Goal: Task Accomplishment & Management: Manage account settings

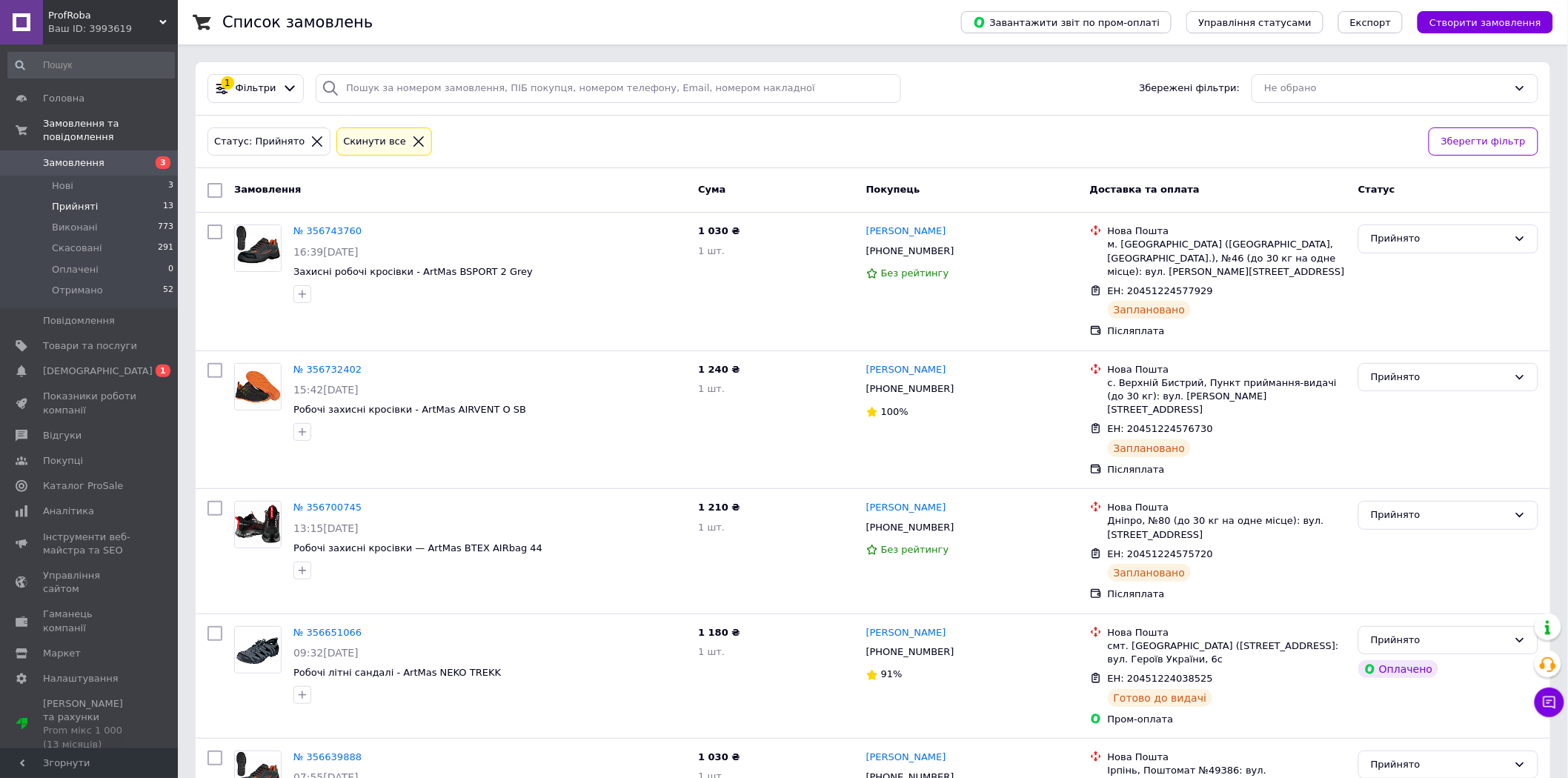
click at [122, 197] on li "Прийняті 13" at bounding box center [91, 206] width 182 height 20
click at [144, 175] on li "Нові 3" at bounding box center [91, 185] width 182 height 20
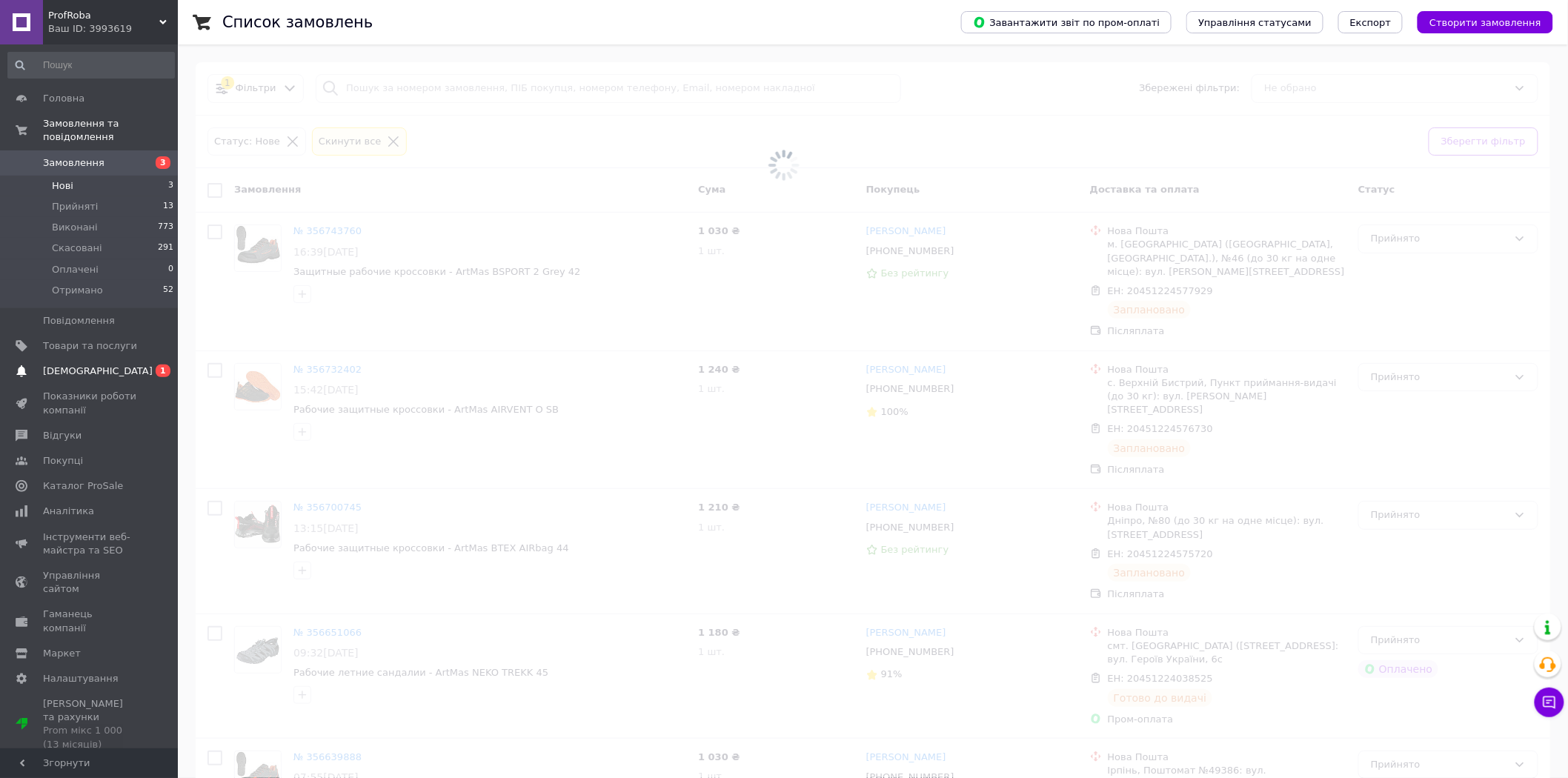
click at [145, 365] on link "Сповіщення 0 1" at bounding box center [91, 371] width 182 height 25
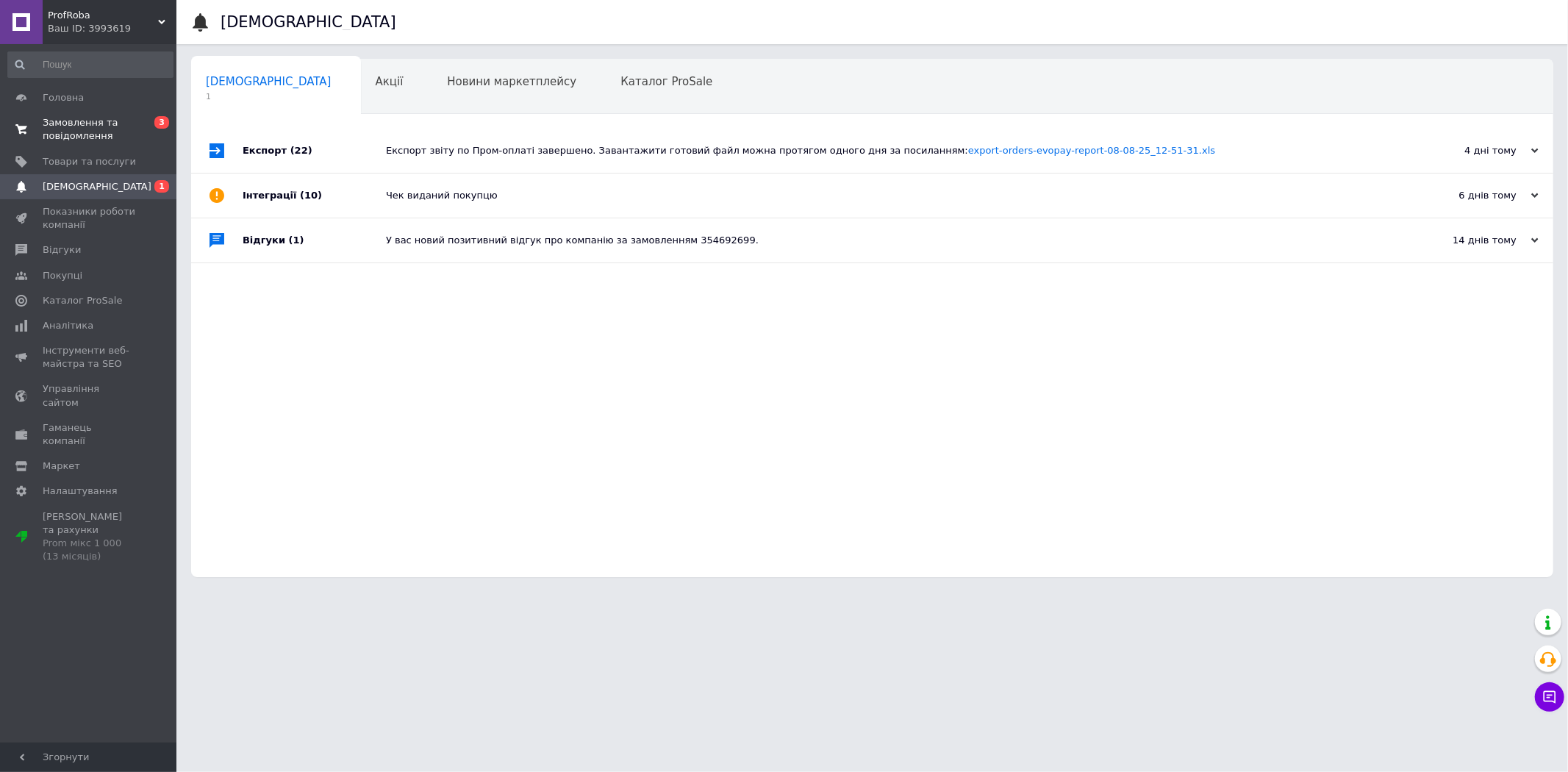
click at [147, 126] on span "0 3" at bounding box center [156, 129] width 40 height 27
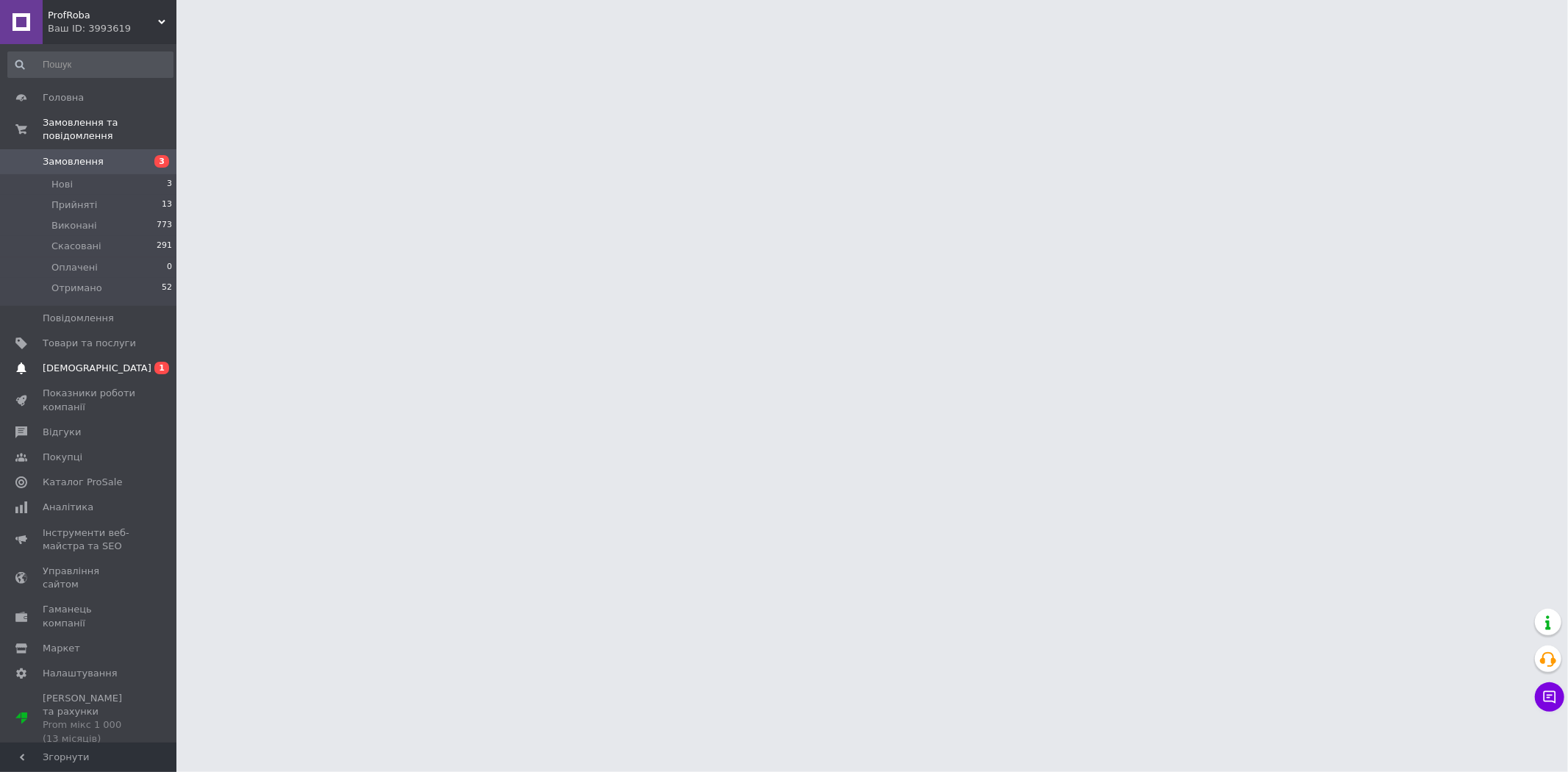
click at [130, 362] on span "[DEMOGRAPHIC_DATA]" at bounding box center [89, 368] width 93 height 13
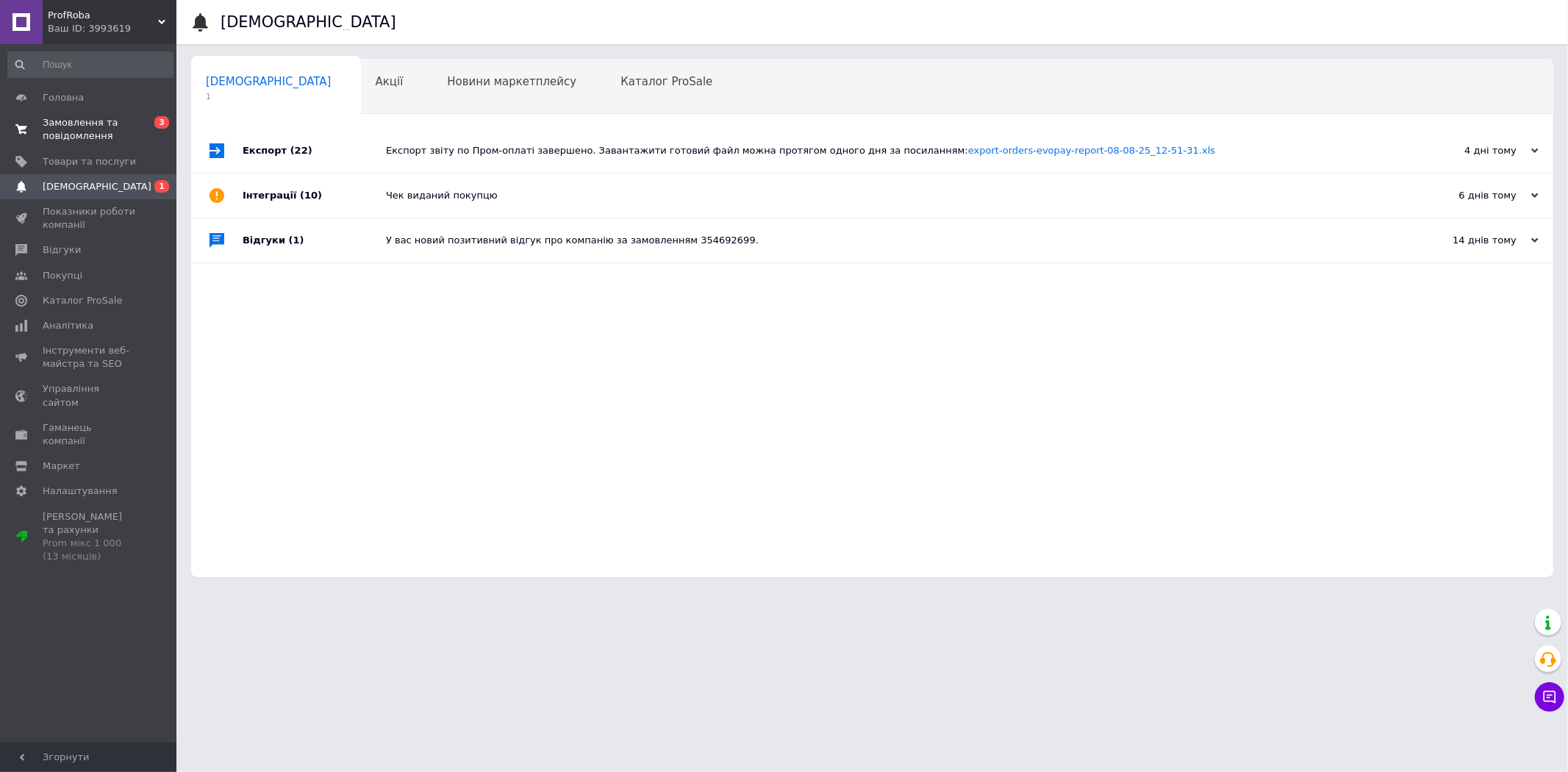
click at [123, 125] on span "Замовлення та повідомлення" at bounding box center [89, 129] width 93 height 27
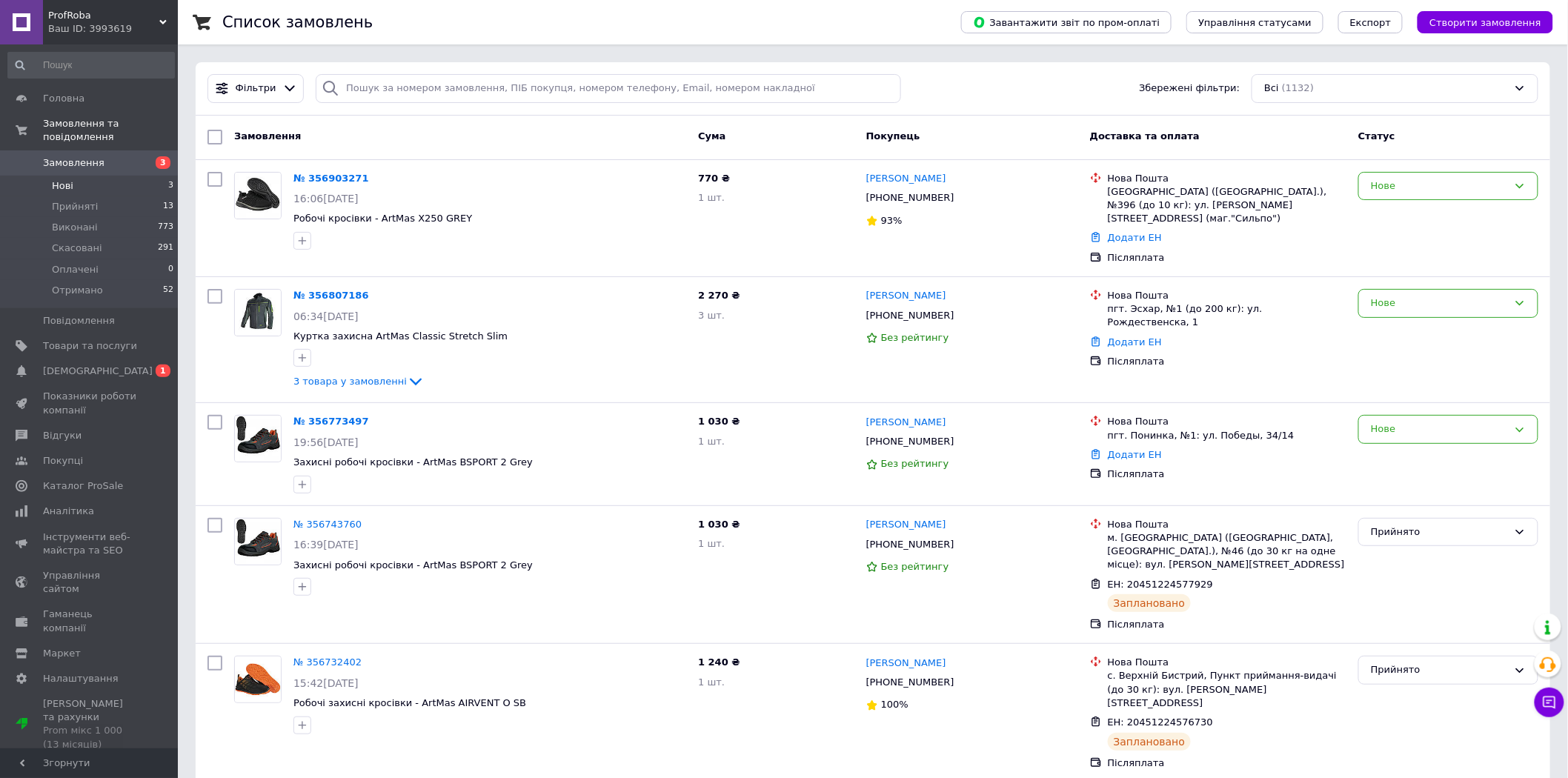
click at [163, 175] on li "Нові 3" at bounding box center [91, 185] width 182 height 20
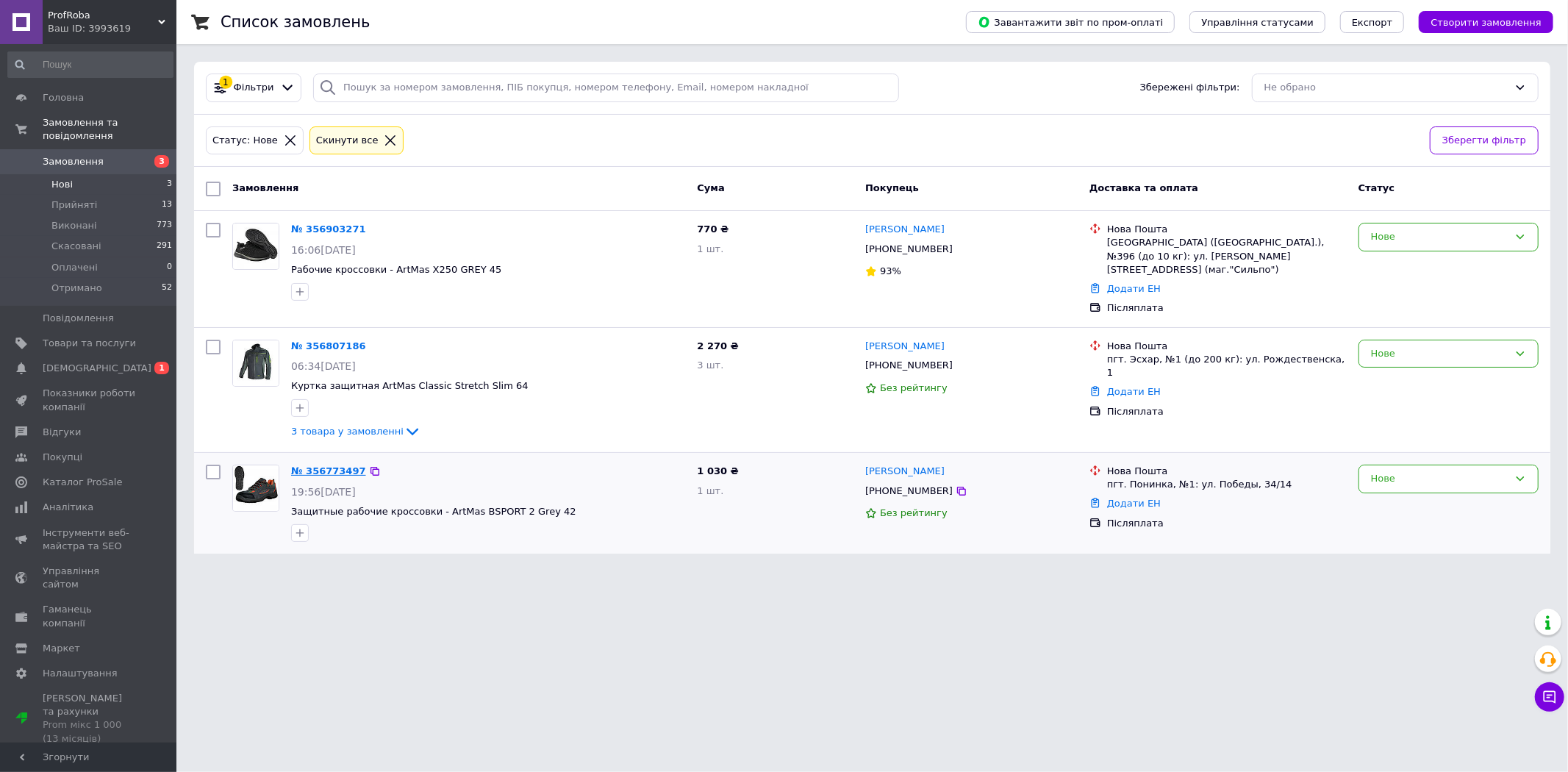
click at [321, 465] on link "№ 356773497" at bounding box center [329, 471] width 75 height 11
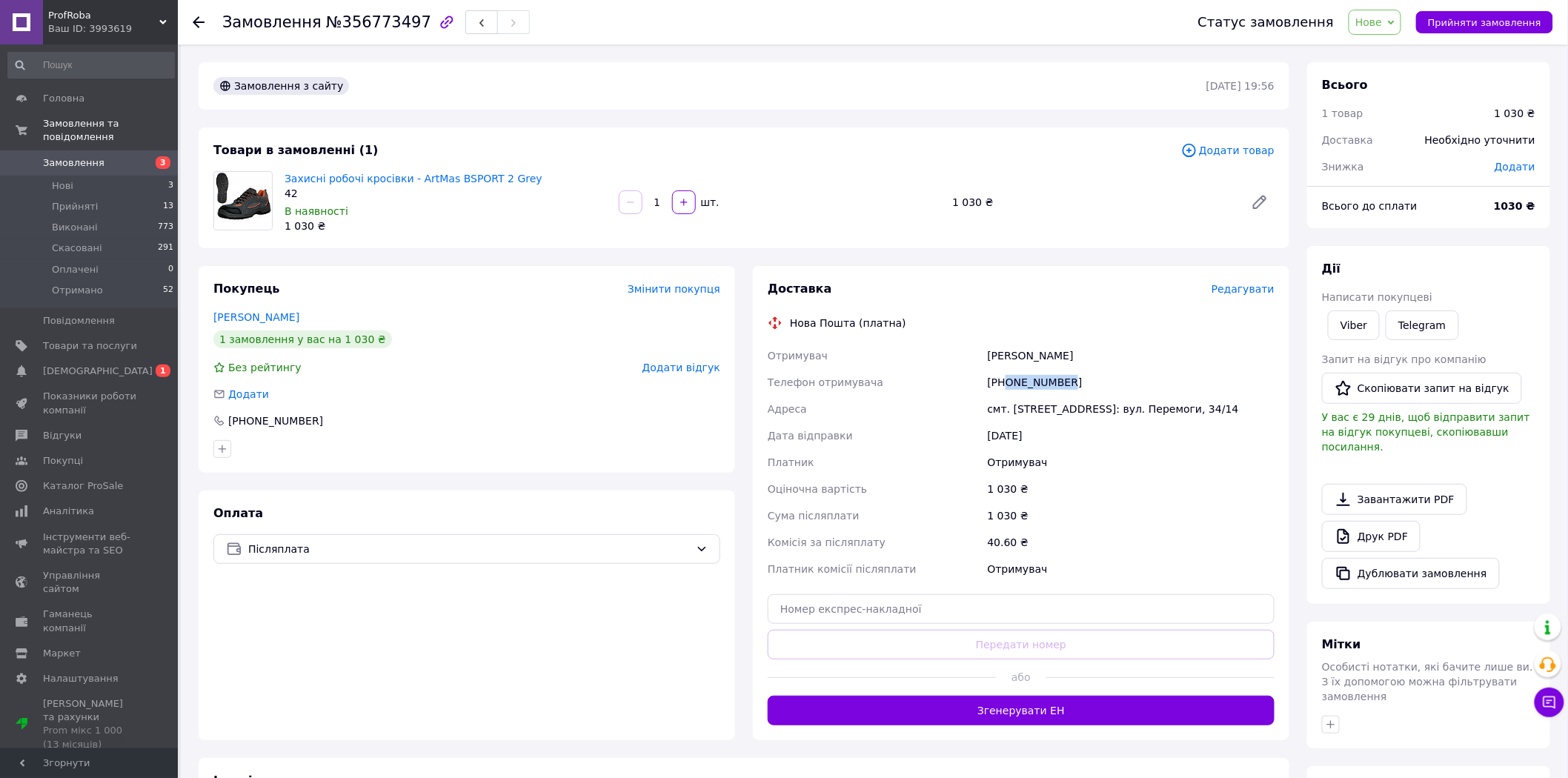
drag, startPoint x: 1006, startPoint y: 380, endPoint x: 1149, endPoint y: 391, distance: 143.4
click at [1146, 391] on div "[PHONE_NUMBER]" at bounding box center [1131, 382] width 293 height 27
copy div "0960505547"
drag, startPoint x: 990, startPoint y: 356, endPoint x: 1099, endPoint y: 360, distance: 109.1
click at [1099, 360] on div "[PERSON_NAME]" at bounding box center [1131, 356] width 293 height 27
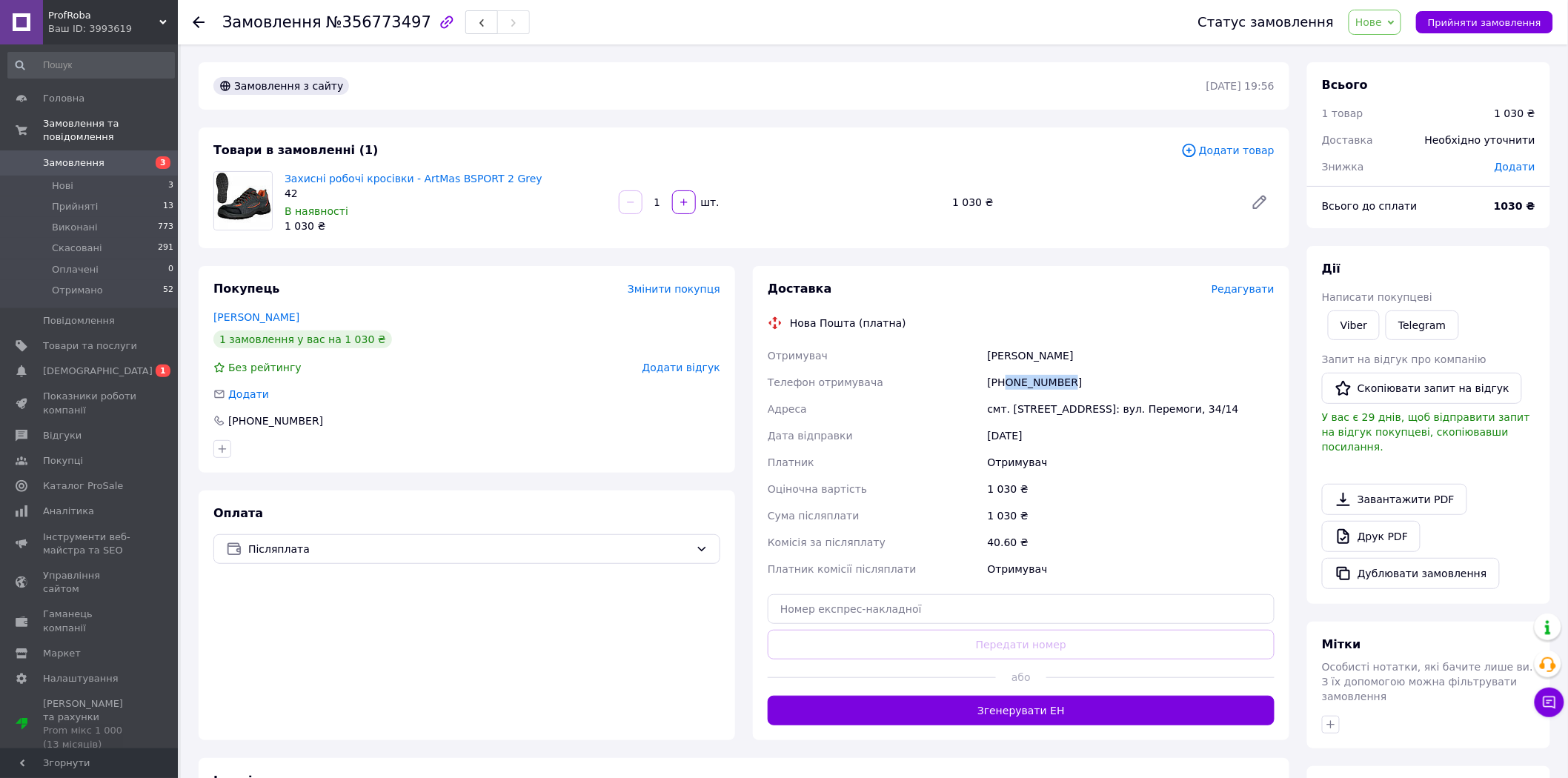
copy div "[PERSON_NAME]"
drag, startPoint x: 1010, startPoint y: 409, endPoint x: 1047, endPoint y: 409, distance: 37.0
click at [1047, 409] on div "смт. [STREET_ADDRESS]: вул. Перемоги, 34/14" at bounding box center [1131, 409] width 293 height 27
copy div "Понінка"
click at [160, 175] on li "Нові 3" at bounding box center [91, 185] width 182 height 20
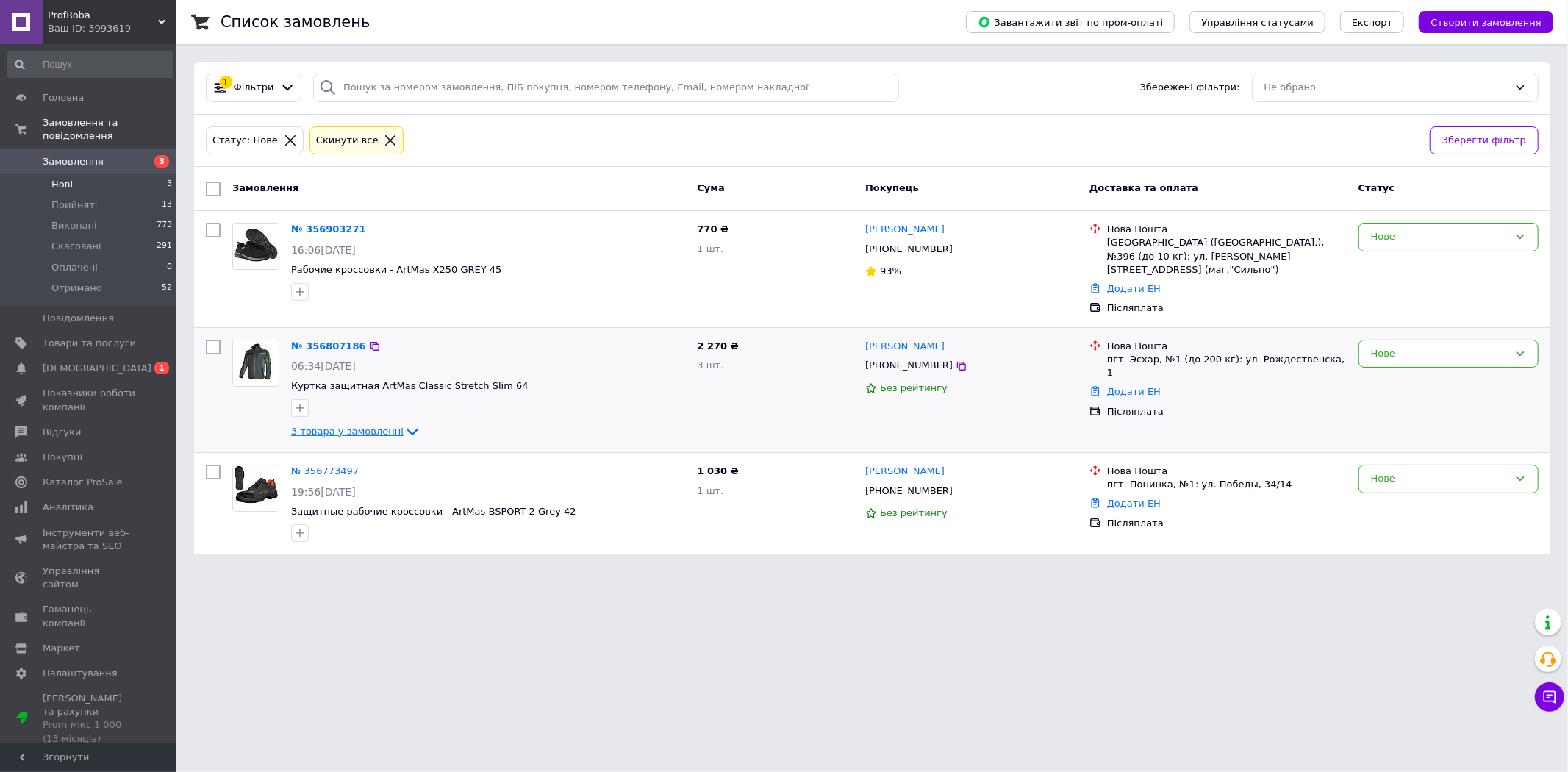
click at [348, 426] on span "3 товара у замовленні" at bounding box center [347, 431] width 113 height 11
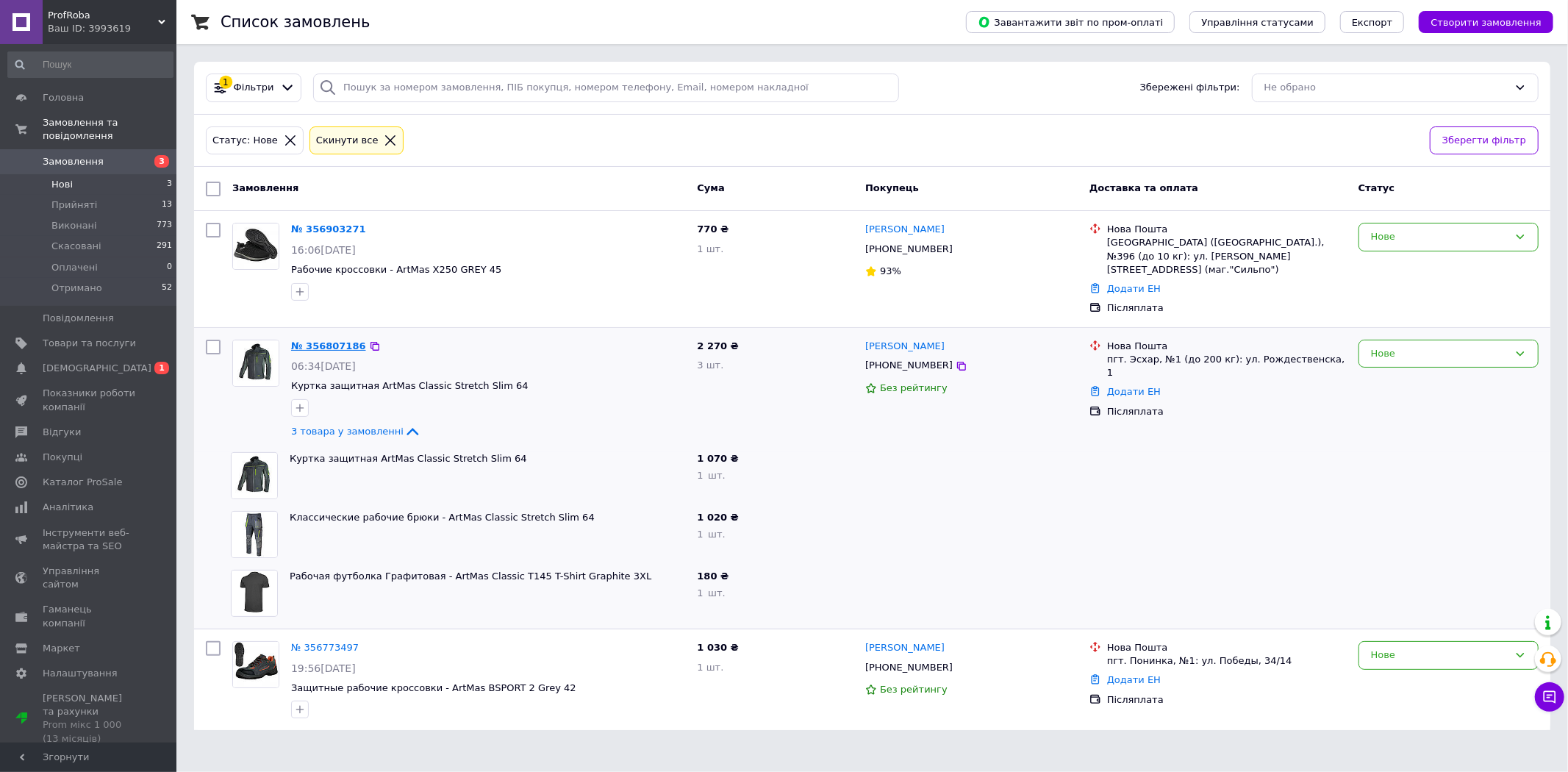
click at [338, 340] on link "№ 356807186" at bounding box center [329, 346] width 75 height 11
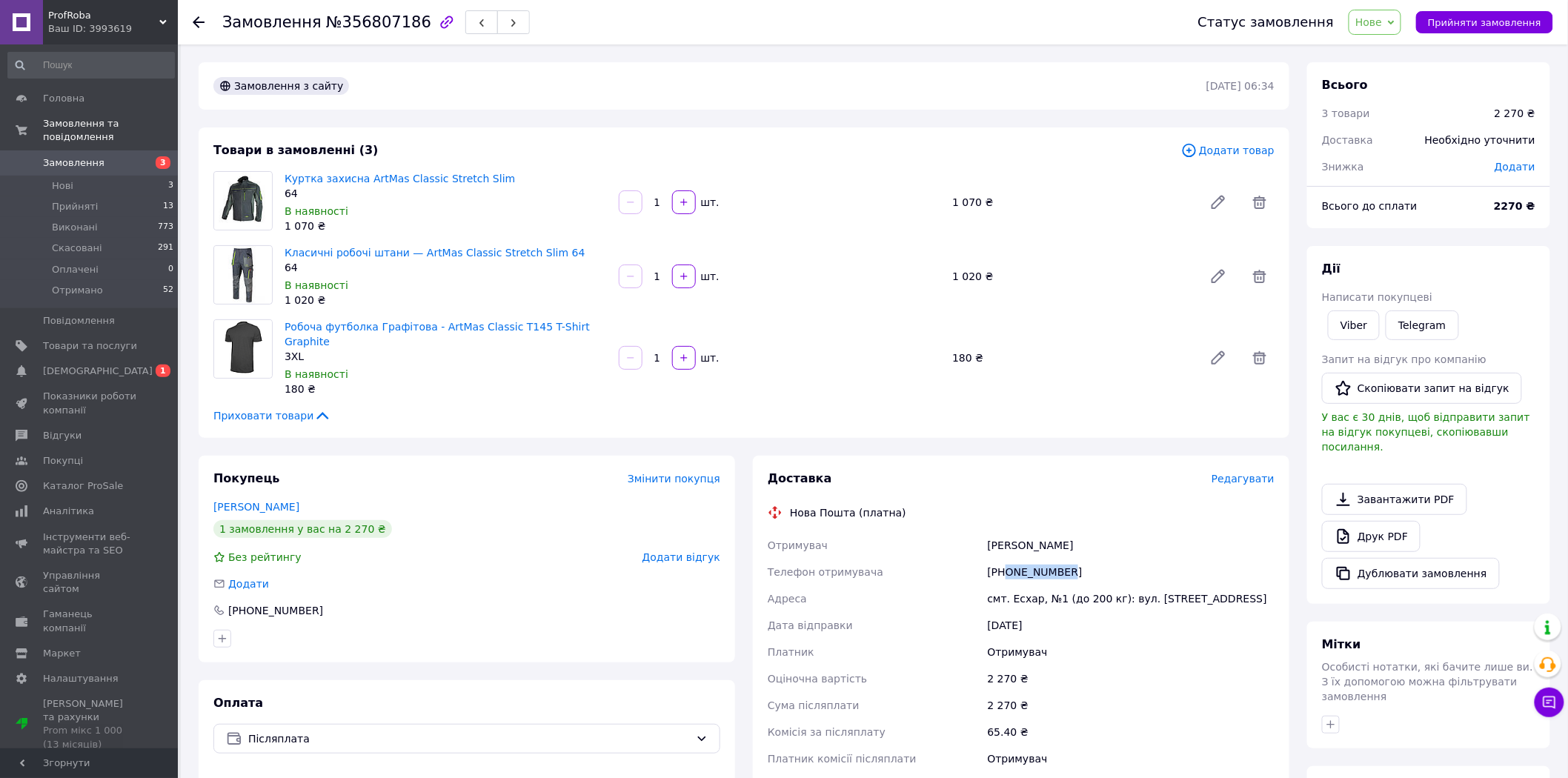
drag, startPoint x: 1004, startPoint y: 552, endPoint x: 1074, endPoint y: 558, distance: 70.3
click at [1074, 559] on div "[PHONE_NUMBER]" at bounding box center [1131, 572] width 293 height 27
copy div "0665193248"
drag, startPoint x: 990, startPoint y: 528, endPoint x: 1156, endPoint y: 537, distance: 166.2
click at [1158, 534] on div "[PERSON_NAME]" at bounding box center [1131, 545] width 293 height 27
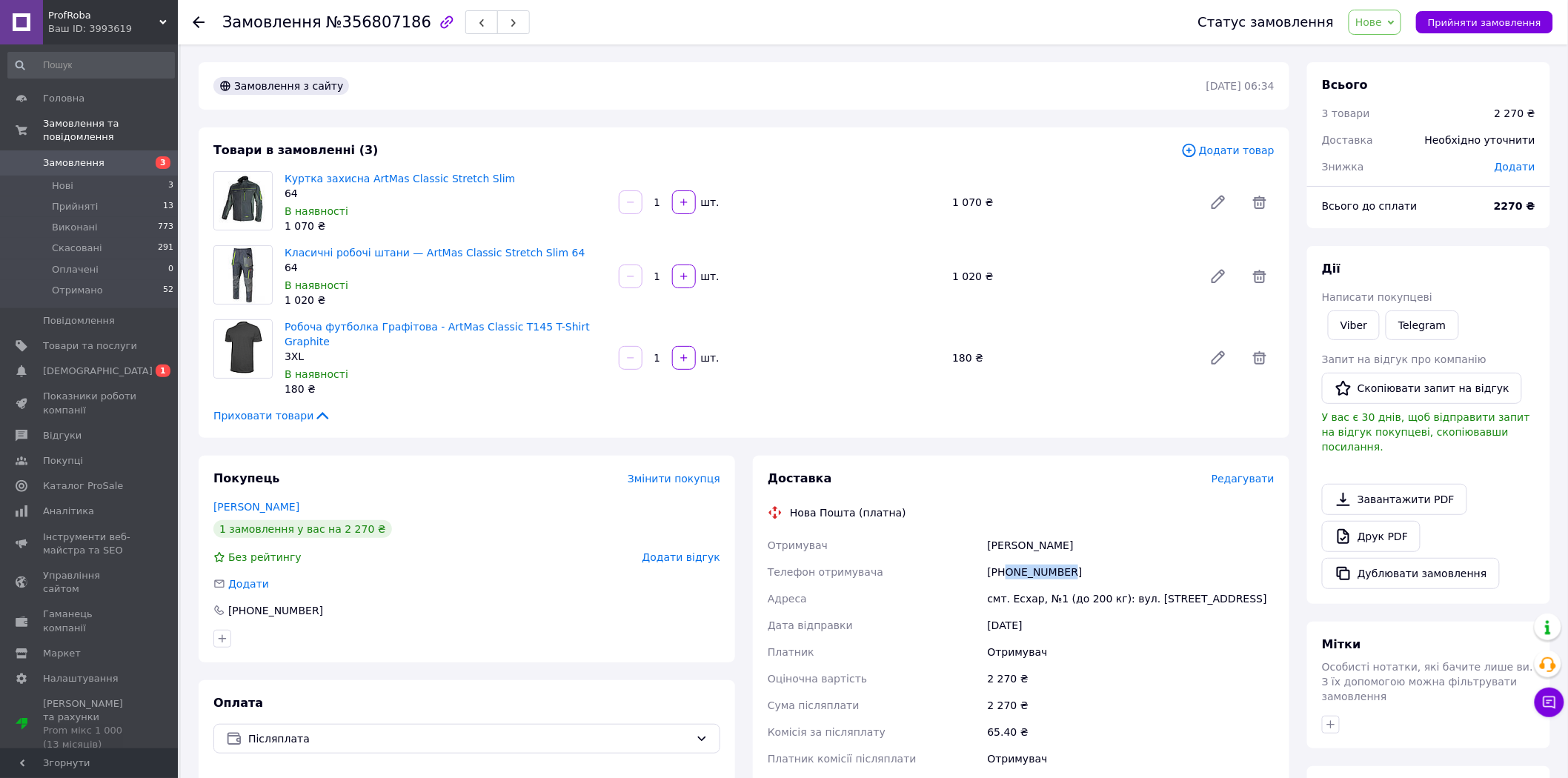
copy div "[PERSON_NAME]"
drag, startPoint x: 1011, startPoint y: 585, endPoint x: 1034, endPoint y: 579, distance: 23.8
click at [1034, 585] on div "смт. Есхар, №1 (до 200 кг): вул. [STREET_ADDRESS]" at bounding box center [1131, 598] width 293 height 27
copy div "Есхар"
click at [111, 175] on li "Нові 3" at bounding box center [91, 185] width 182 height 20
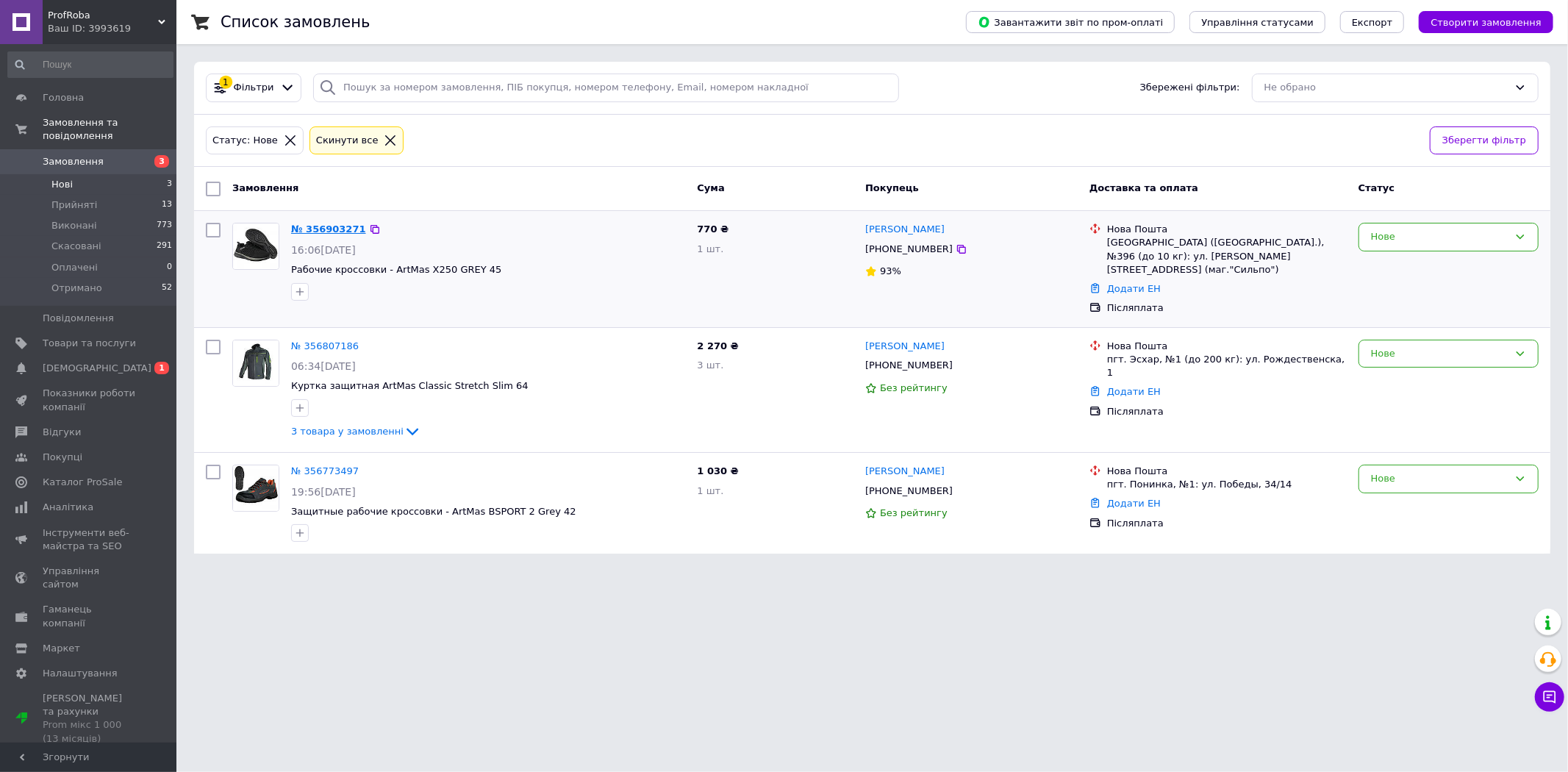
click at [321, 226] on link "№ 356903271" at bounding box center [329, 229] width 75 height 11
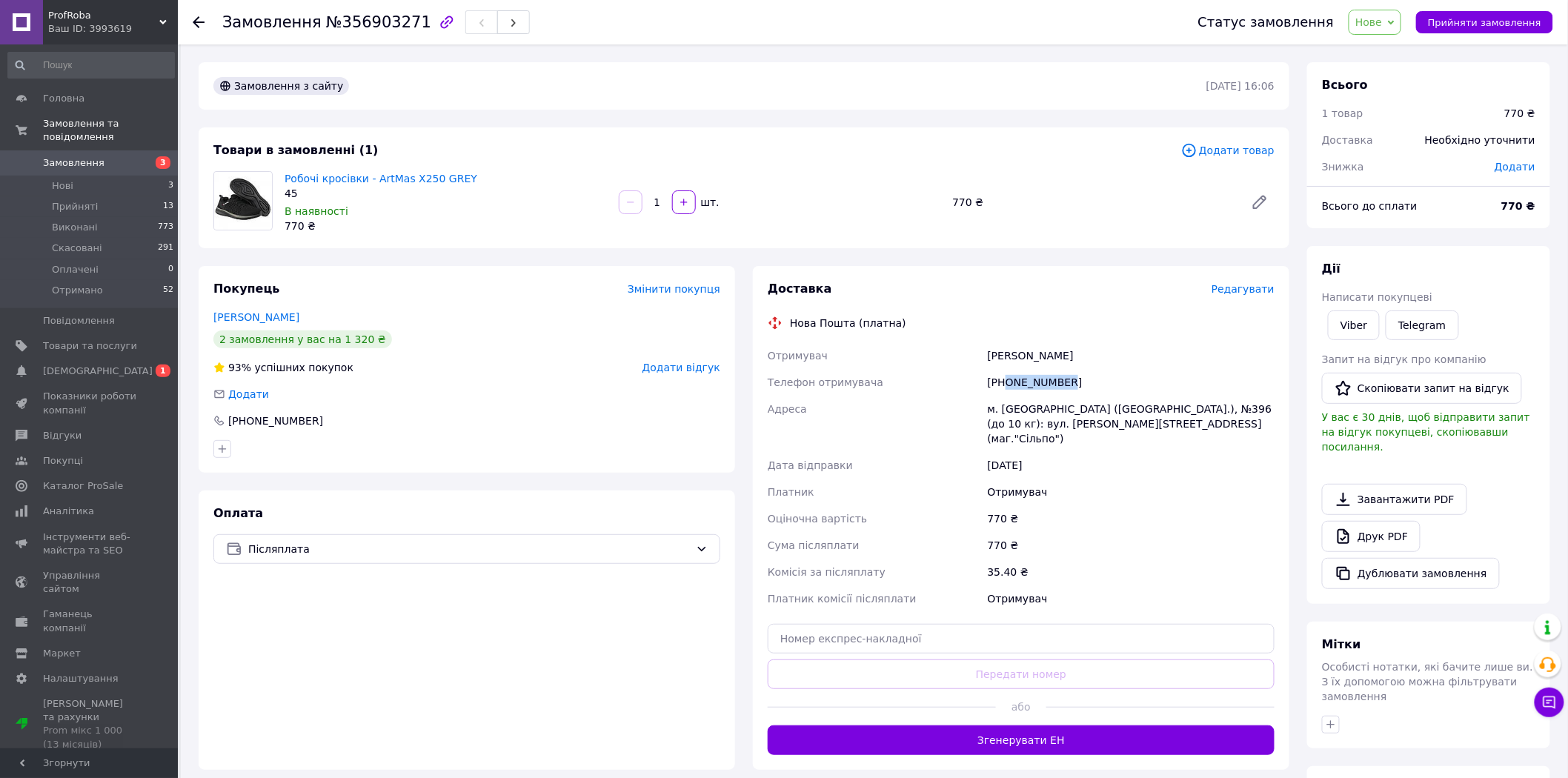
drag, startPoint x: 1008, startPoint y: 379, endPoint x: 1079, endPoint y: 379, distance: 71.0
click at [1079, 379] on div "[PHONE_NUMBER]" at bounding box center [1131, 382] width 293 height 27
copy div "0964469318"
drag, startPoint x: 1009, startPoint y: 408, endPoint x: 1022, endPoint y: 405, distance: 13.3
click at [1022, 405] on div "м. [GEOGRAPHIC_DATA] ([GEOGRAPHIC_DATA].), №396 (до 10 кг): вул. [PERSON_NAME][…" at bounding box center [1131, 423] width 293 height 56
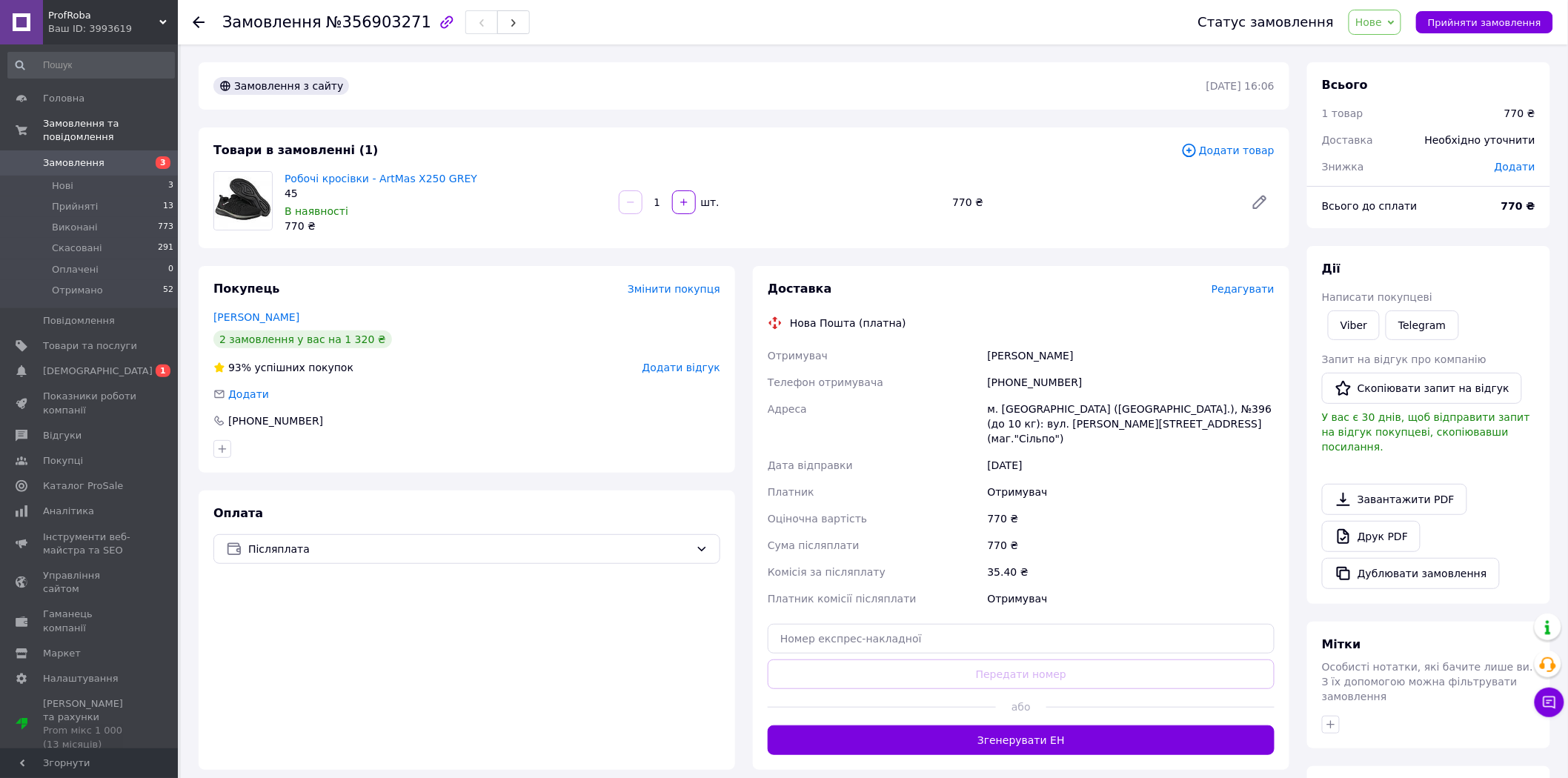
click at [996, 409] on div "м. [GEOGRAPHIC_DATA] ([GEOGRAPHIC_DATA].), №396 (до 10 кг): вул. [PERSON_NAME][…" at bounding box center [1131, 423] width 293 height 56
drag, startPoint x: 1002, startPoint y: 408, endPoint x: 1019, endPoint y: 405, distance: 17.3
click at [1019, 405] on div "м. [GEOGRAPHIC_DATA] ([GEOGRAPHIC_DATA].), №396 (до 10 кг): вул. [PERSON_NAME][…" at bounding box center [1131, 423] width 293 height 56
copy div "[GEOGRAPHIC_DATA]"
click at [917, 625] on input "text" at bounding box center [1021, 639] width 507 height 29
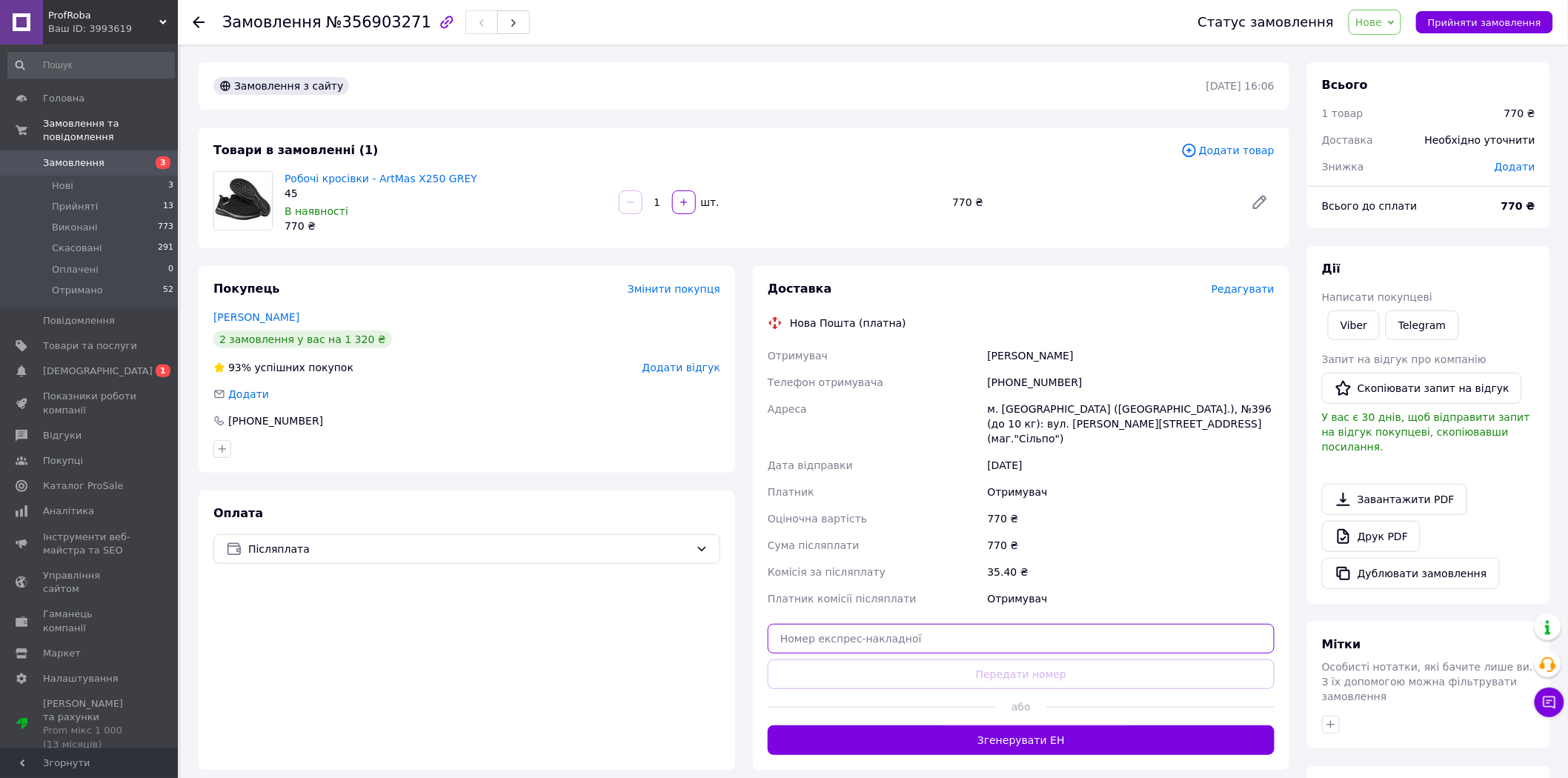
paste input "20451225335398"
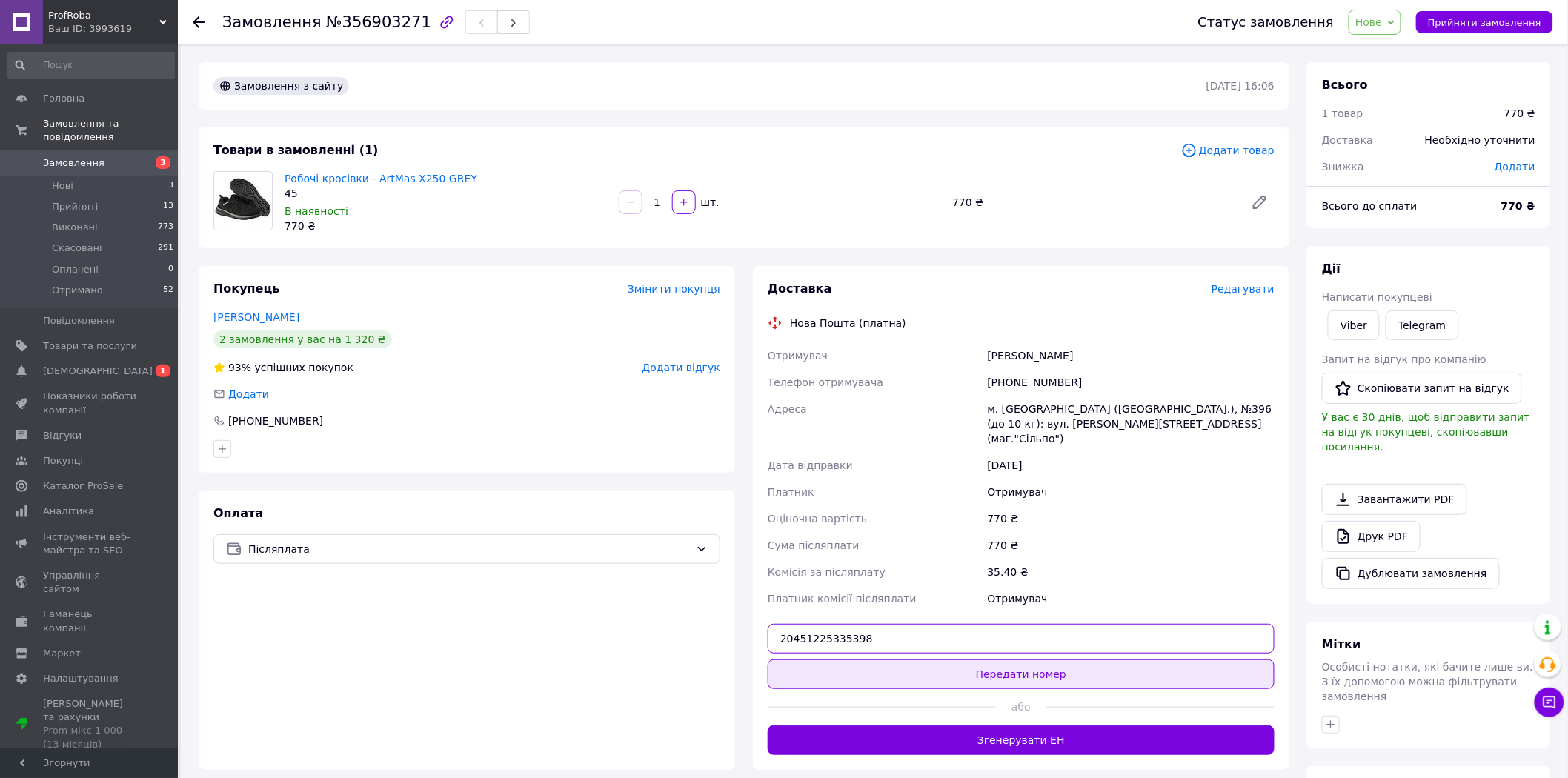
type input "20451225335398"
click at [975, 659] on button "Передати номер" at bounding box center [1021, 674] width 507 height 29
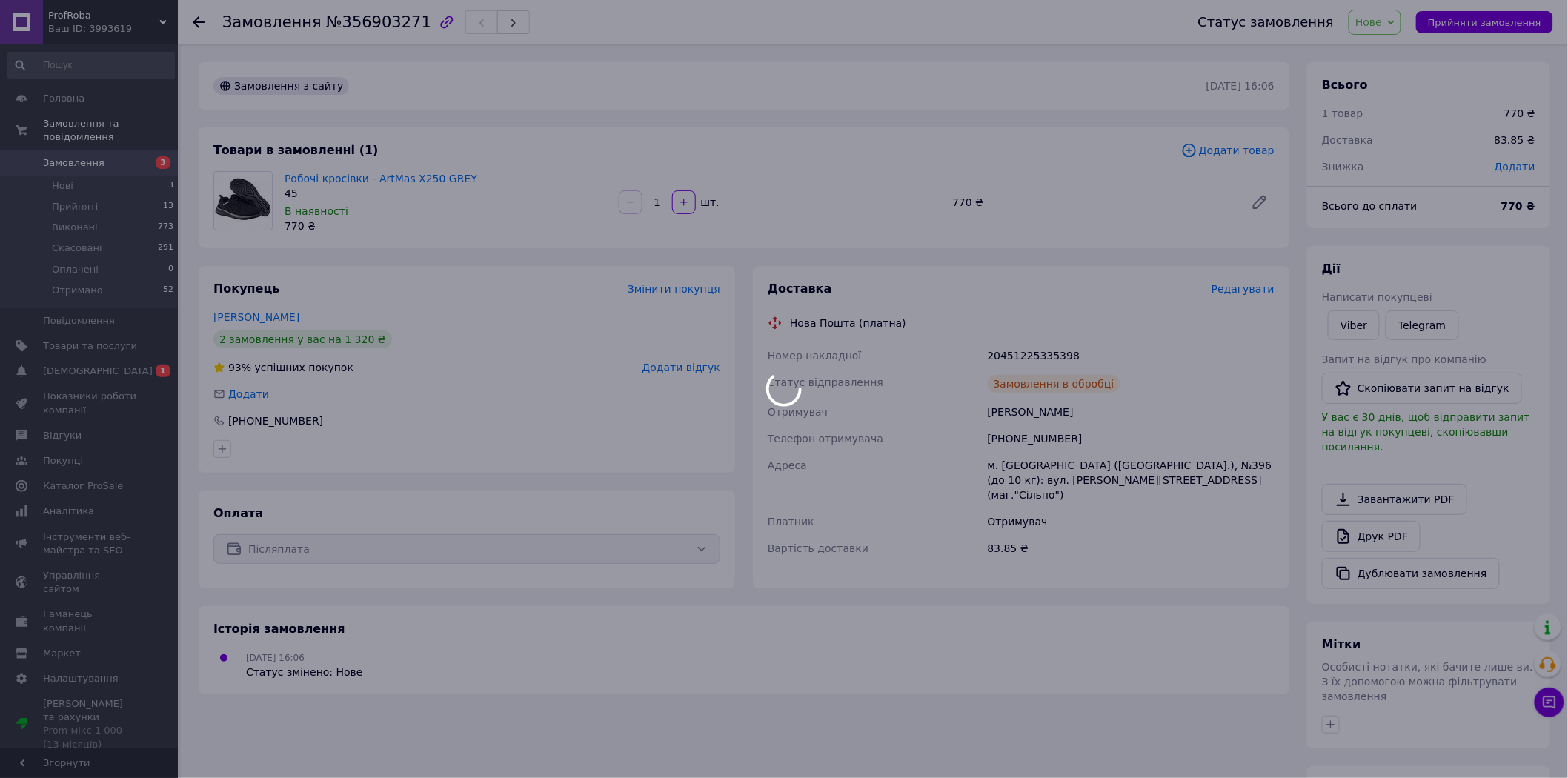
click at [1400, 25] on span "Нове" at bounding box center [1375, 22] width 52 height 25
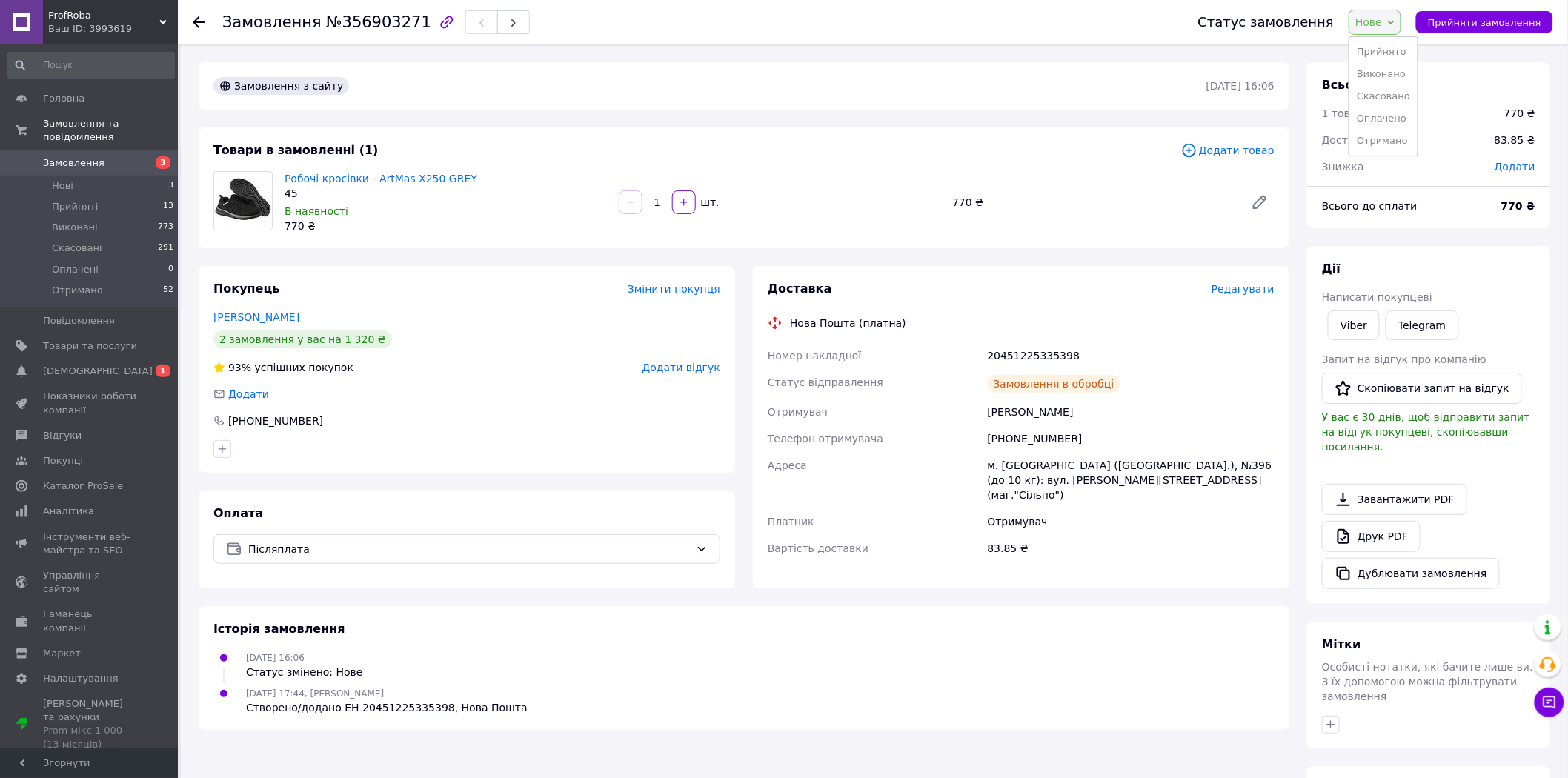
click at [1393, 48] on li "Прийнято" at bounding box center [1384, 51] width 69 height 22
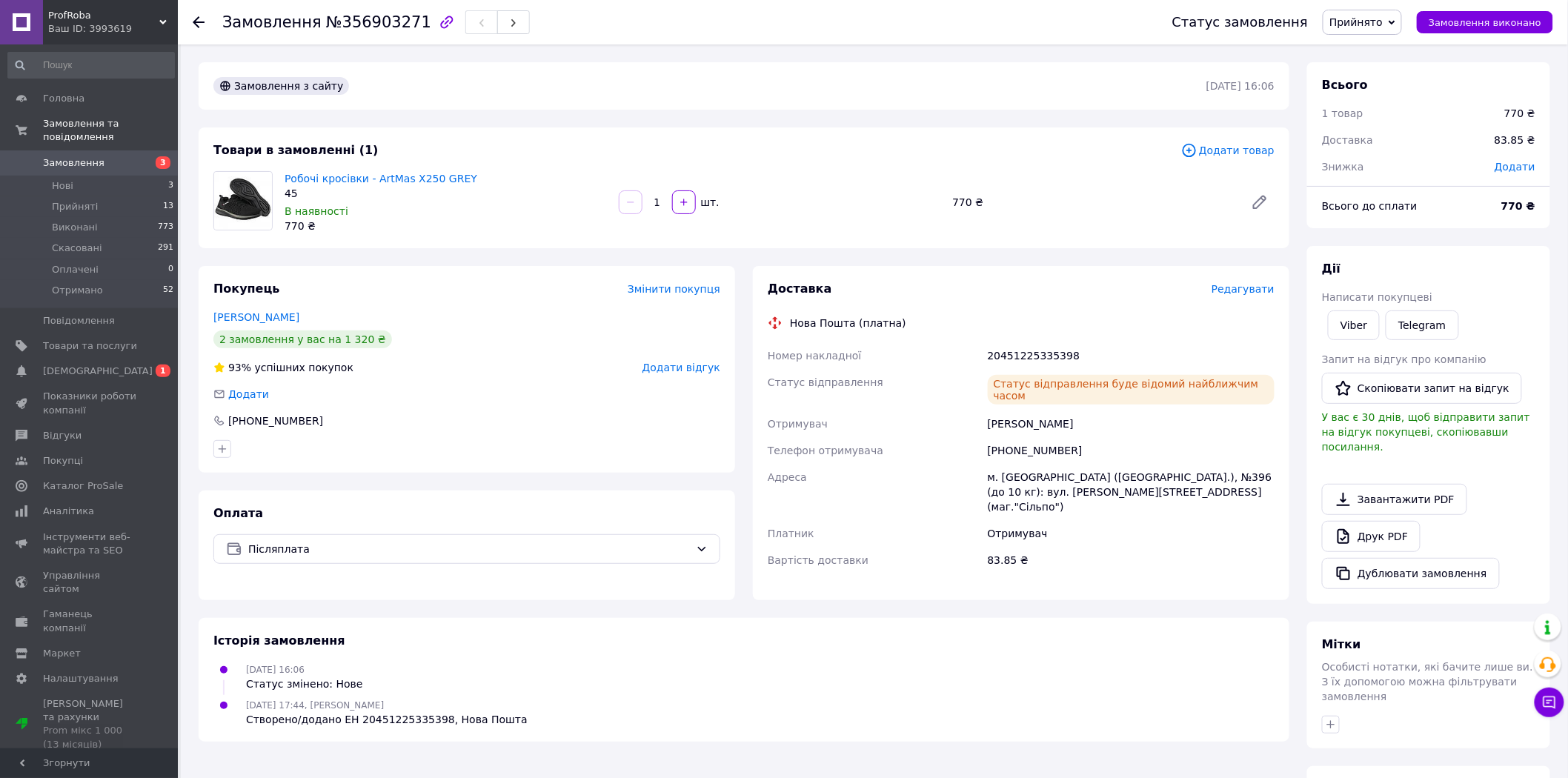
click at [202, 18] on icon at bounding box center [198, 22] width 12 height 12
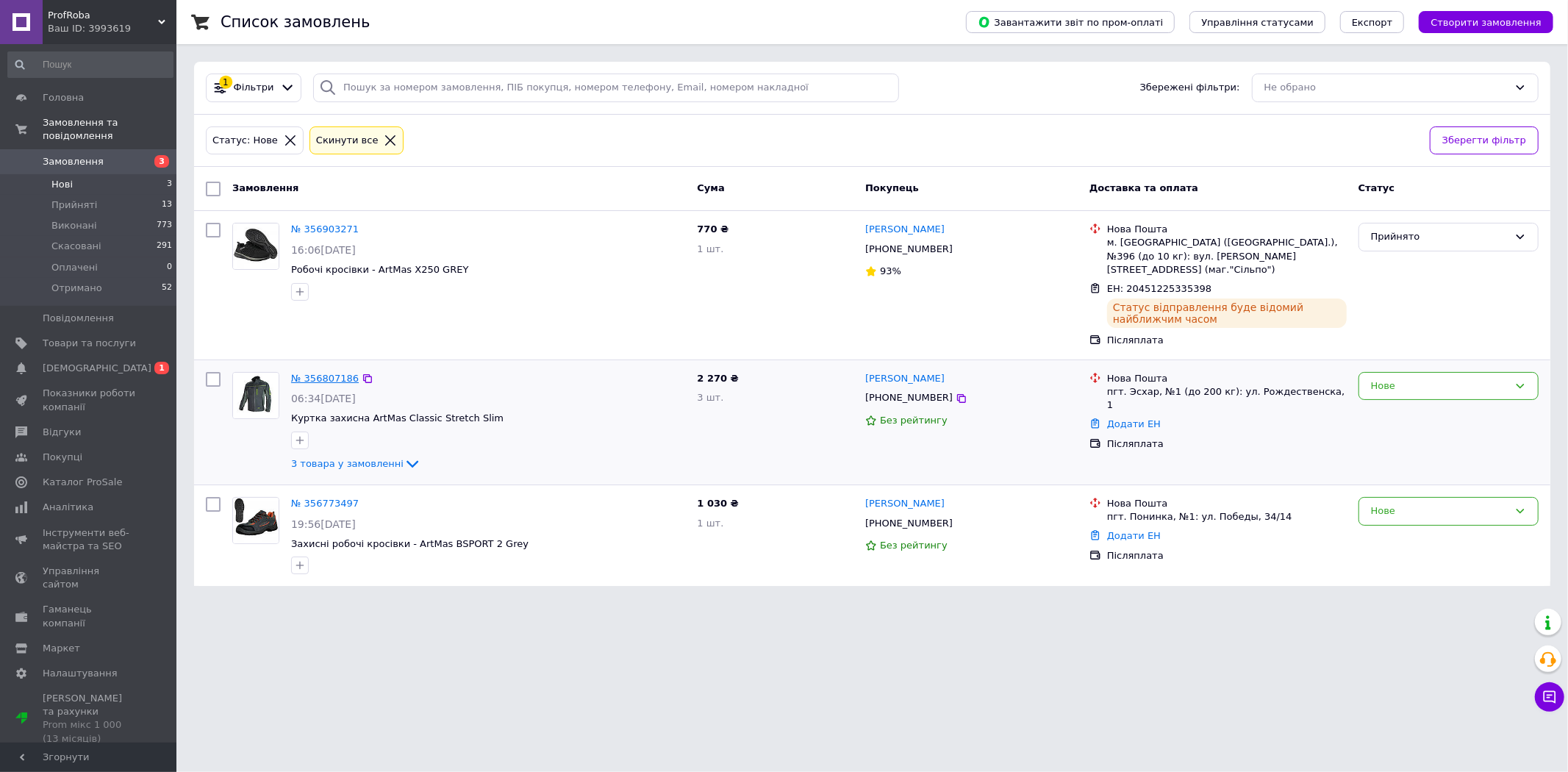
click at [340, 372] on link "№ 356807186" at bounding box center [325, 378] width 68 height 11
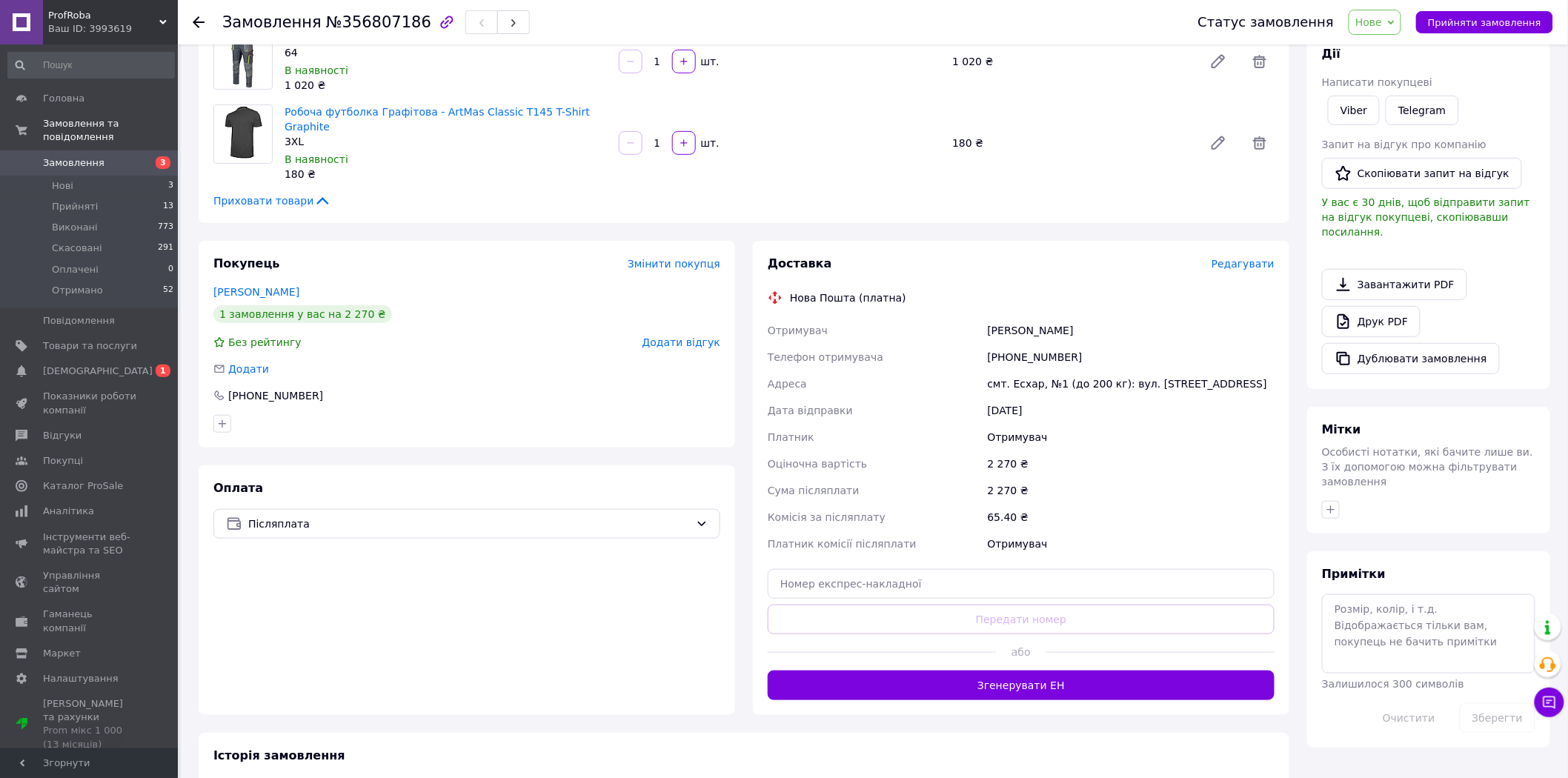
scroll to position [261, 0]
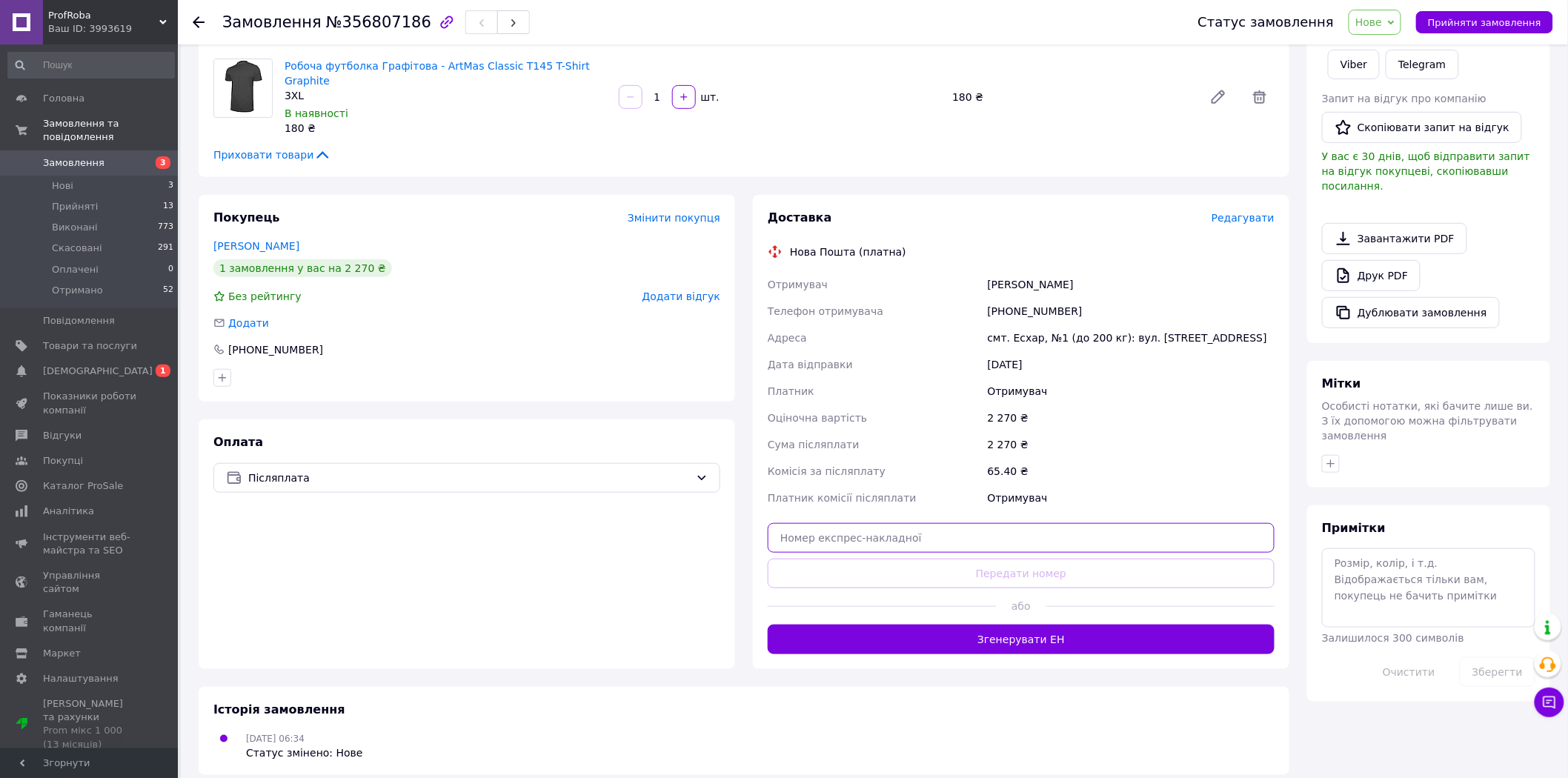
click at [904, 524] on input "text" at bounding box center [1021, 537] width 507 height 29
paste input "20451225336576"
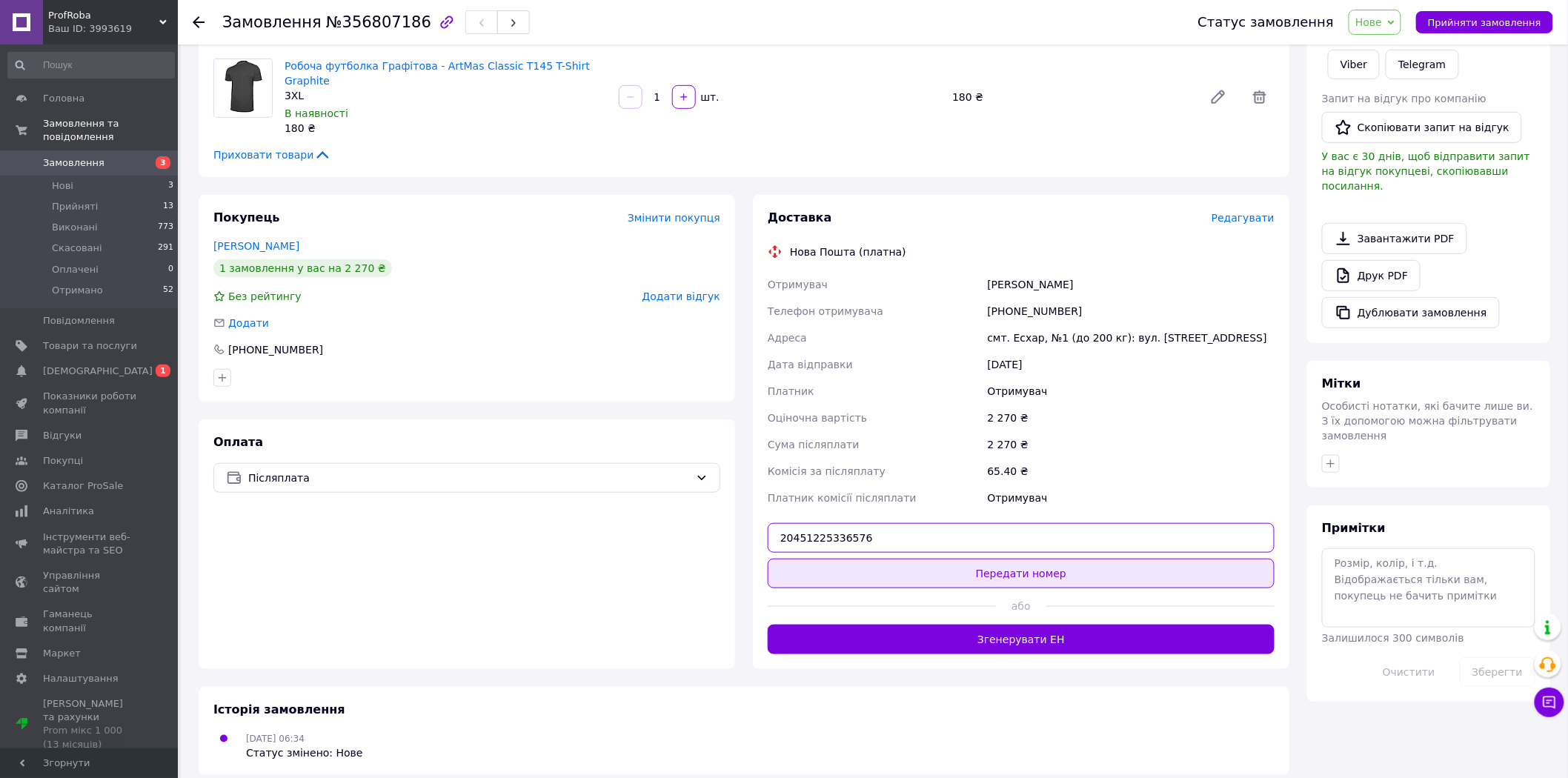
type input "20451225336576"
click at [915, 559] on button "Передати номер" at bounding box center [1021, 573] width 507 height 29
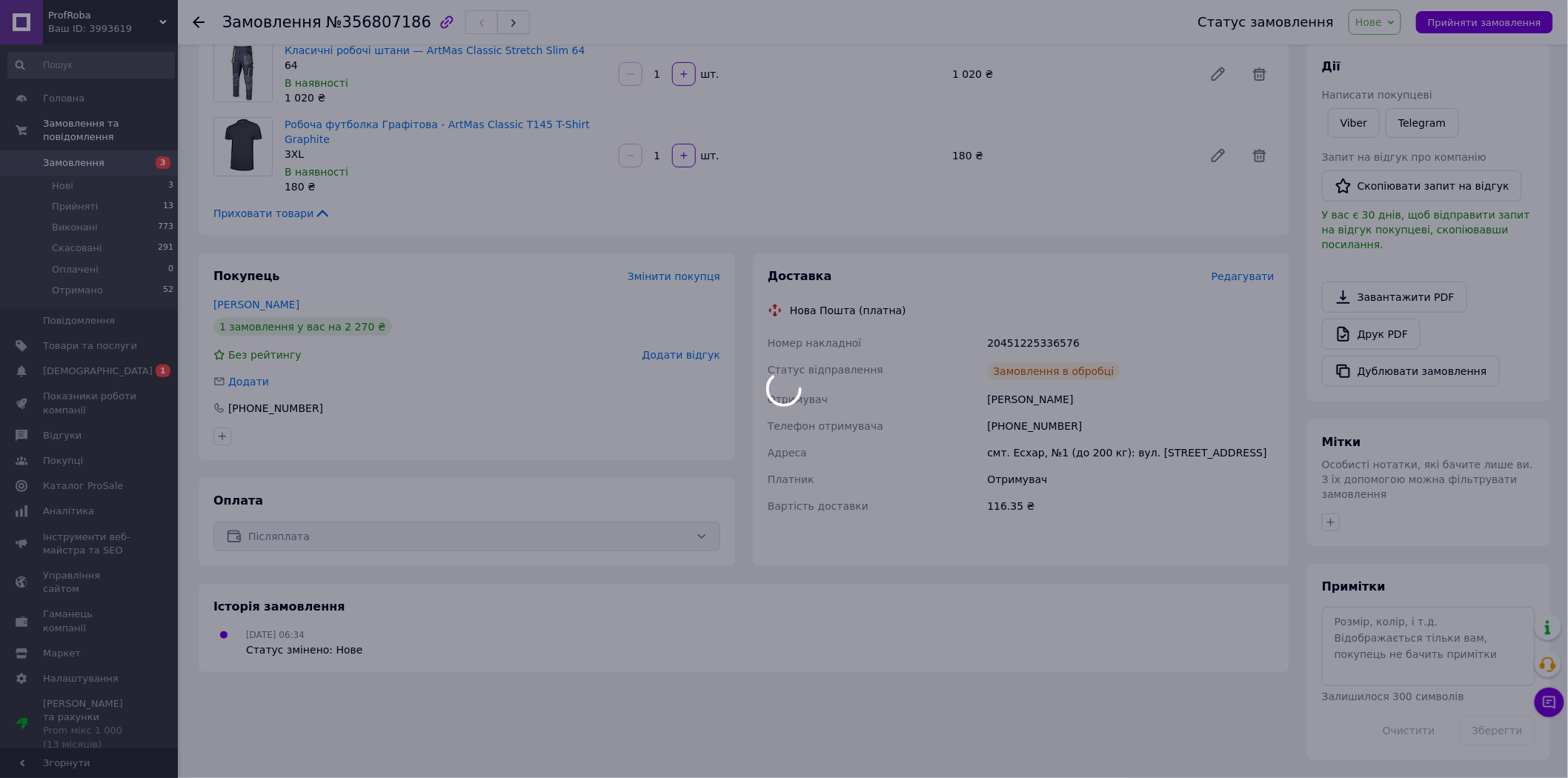
scroll to position [173, 0]
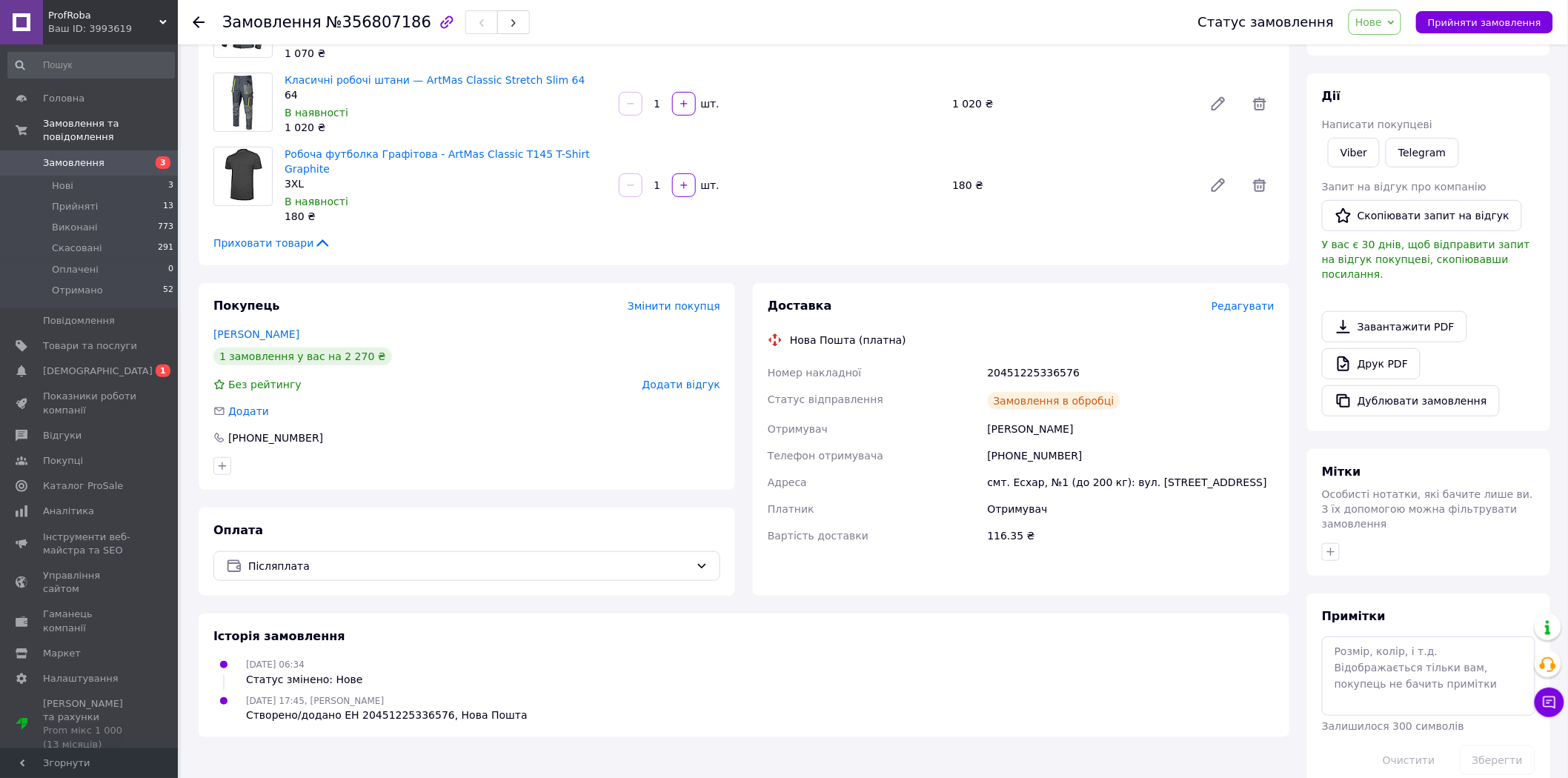
click at [1386, 29] on span "Нове" at bounding box center [1375, 22] width 52 height 25
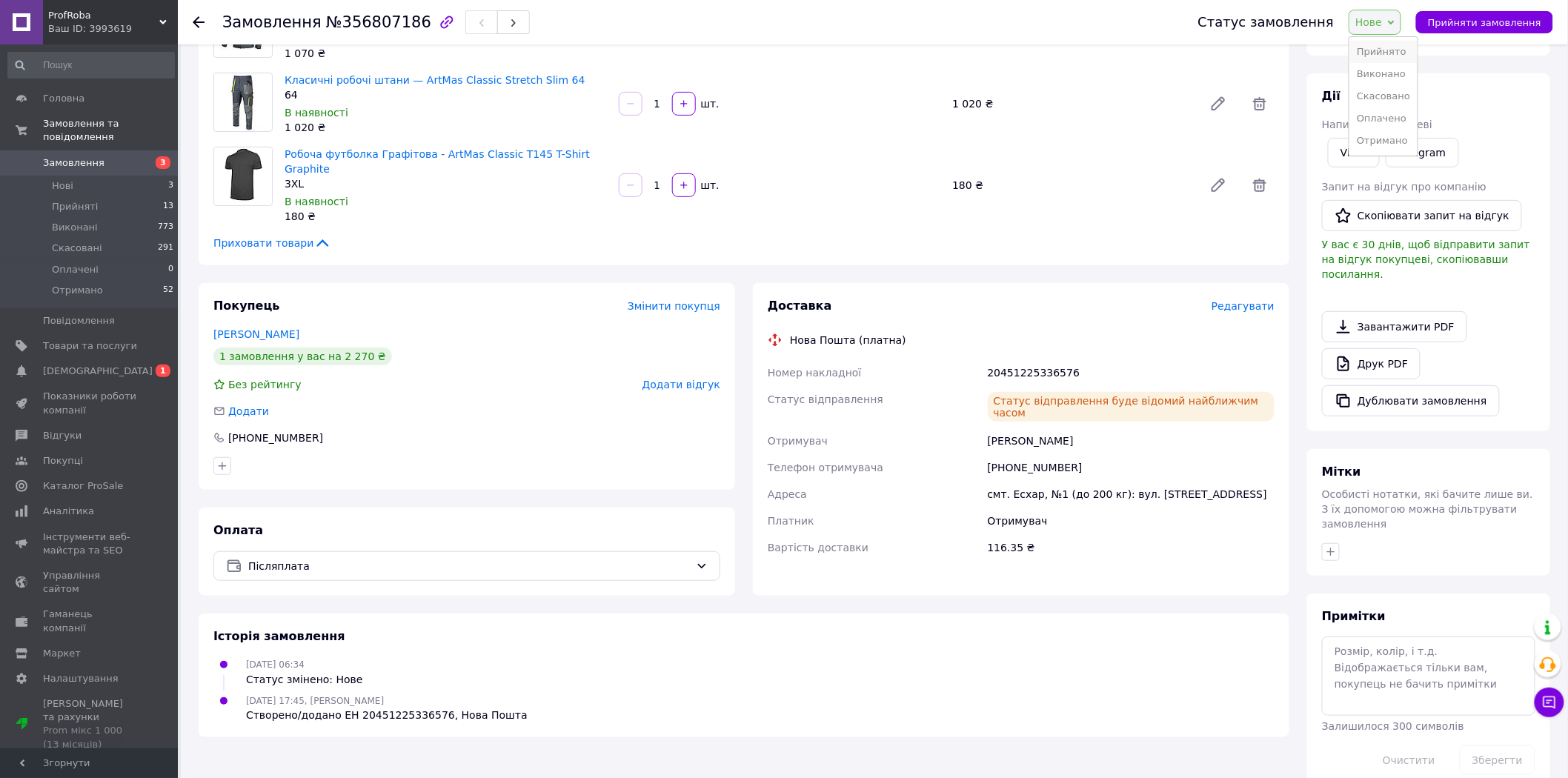
click at [1384, 47] on li "Прийнято" at bounding box center [1384, 51] width 69 height 22
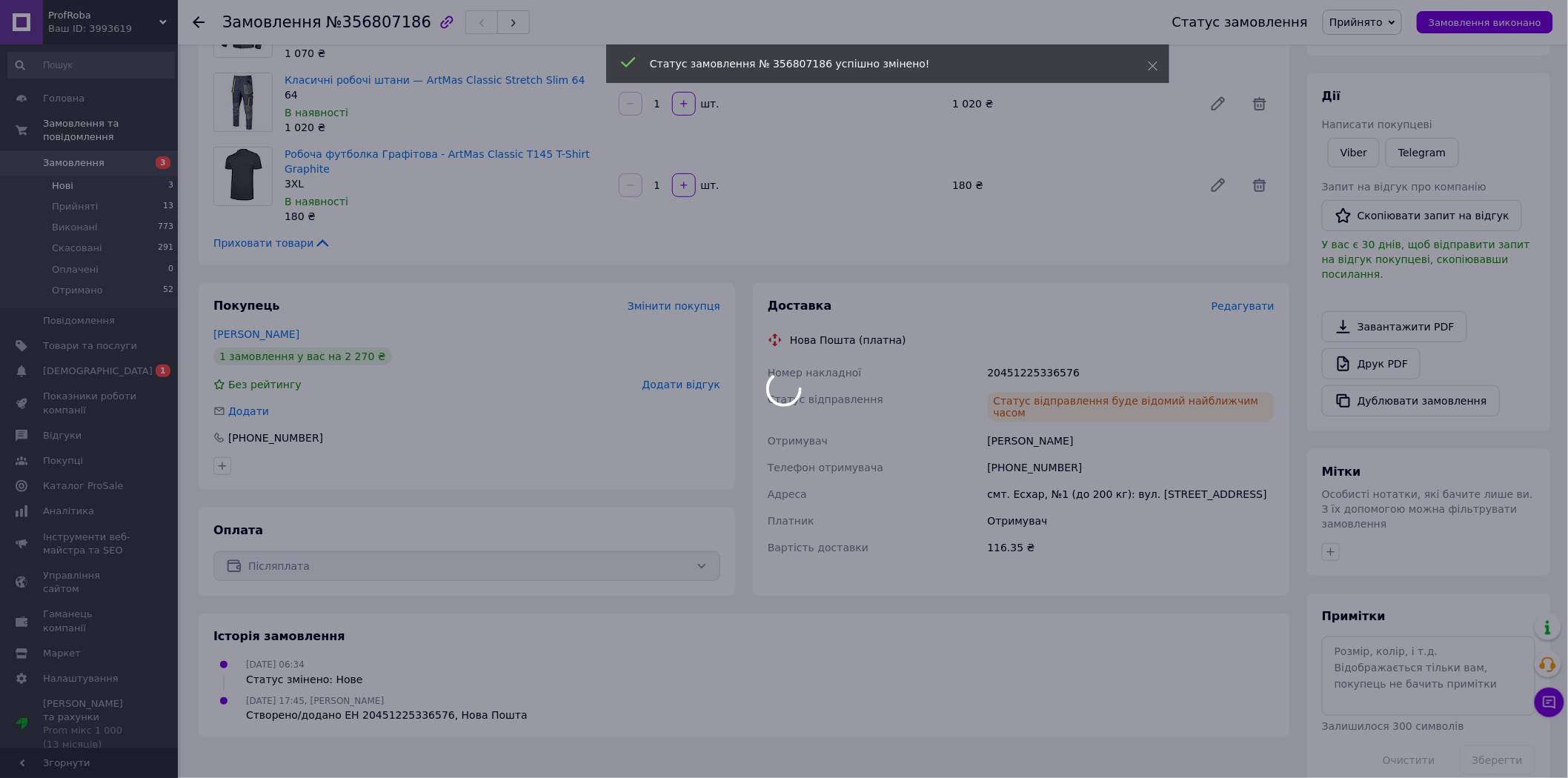
click at [160, 175] on li "Нові 3" at bounding box center [91, 185] width 182 height 20
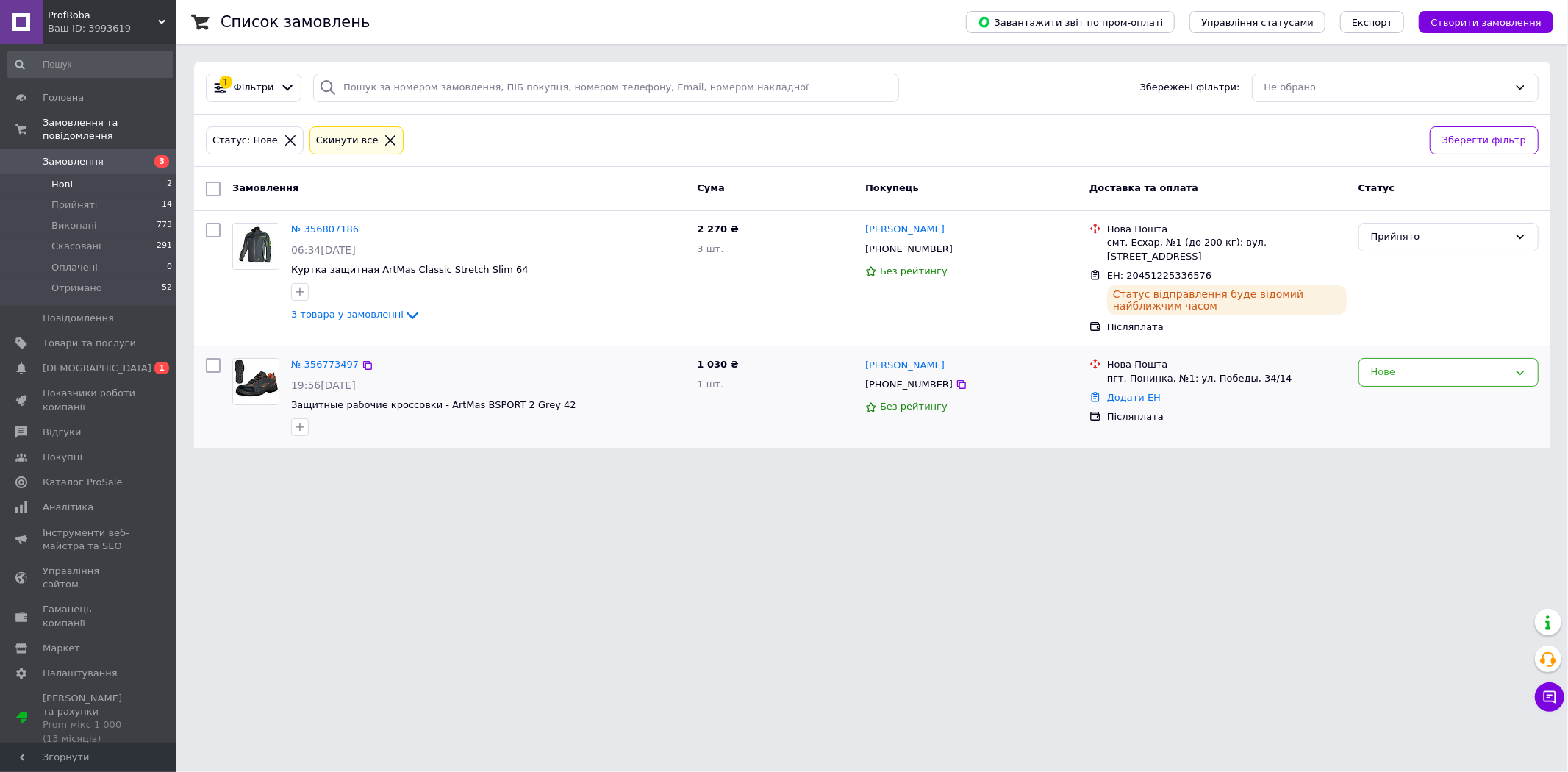
click at [312, 352] on div "№ 356773497 19:56[DATE] Защитные рабочие кроссовки - ArtMas BSPORT 2 Grey 42" at bounding box center [487, 397] width 406 height 89
click at [319, 358] on link "№ 356773497" at bounding box center [325, 364] width 68 height 11
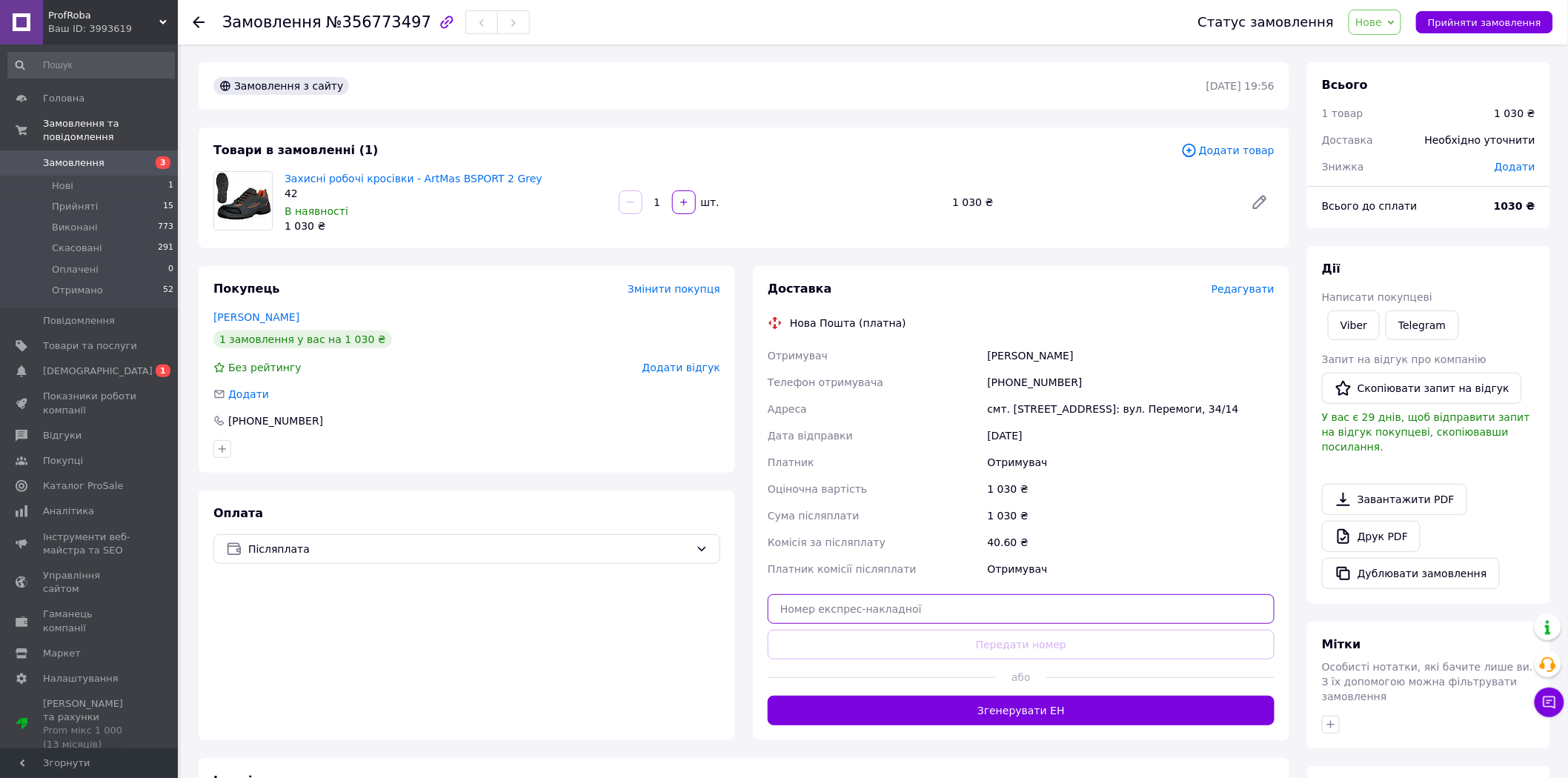
click at [1030, 603] on input "text" at bounding box center [1021, 608] width 507 height 29
paste input "20451225337385"
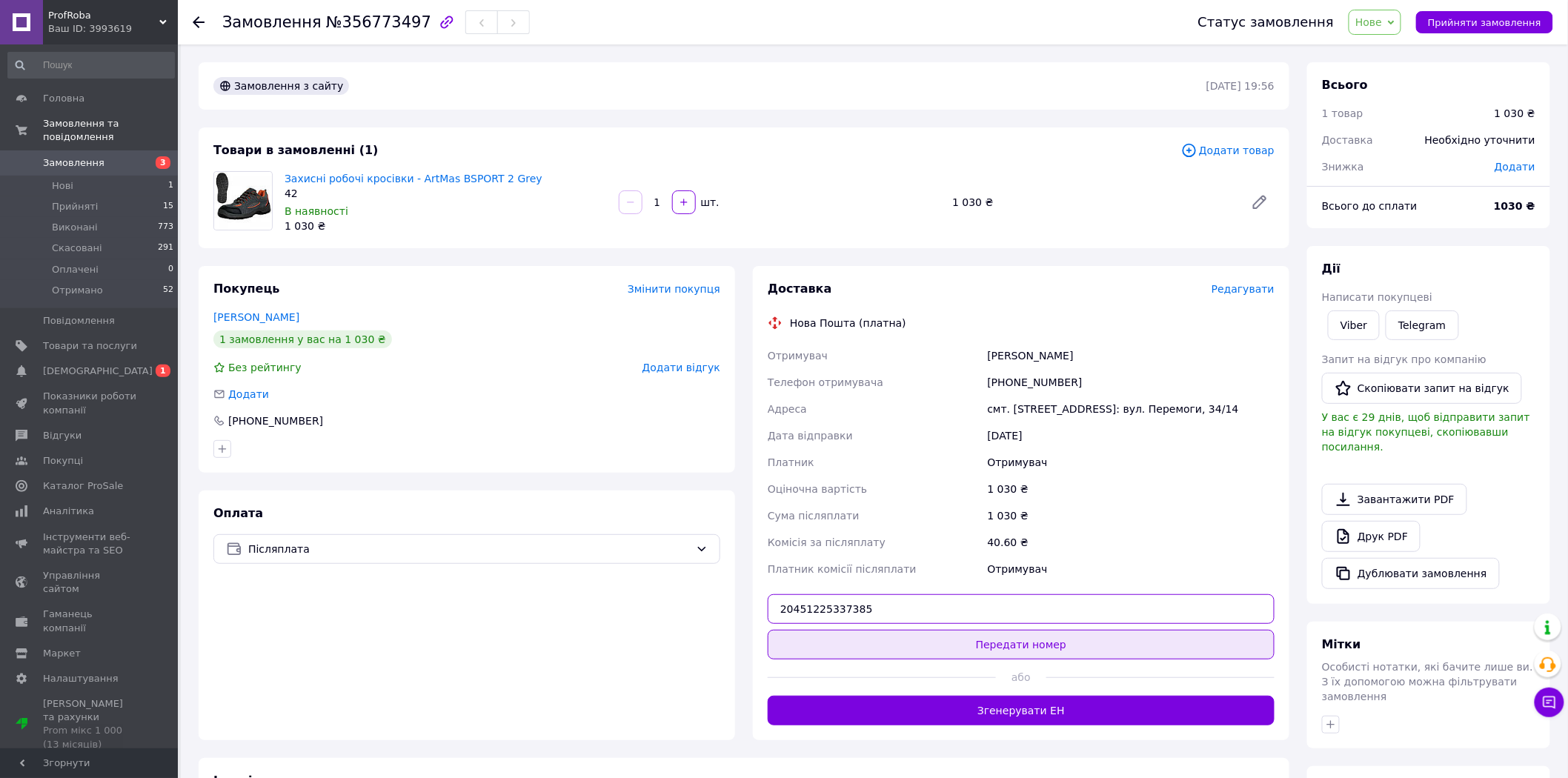
type input "20451225337385"
click at [1015, 649] on button "Передати номер" at bounding box center [1021, 644] width 507 height 29
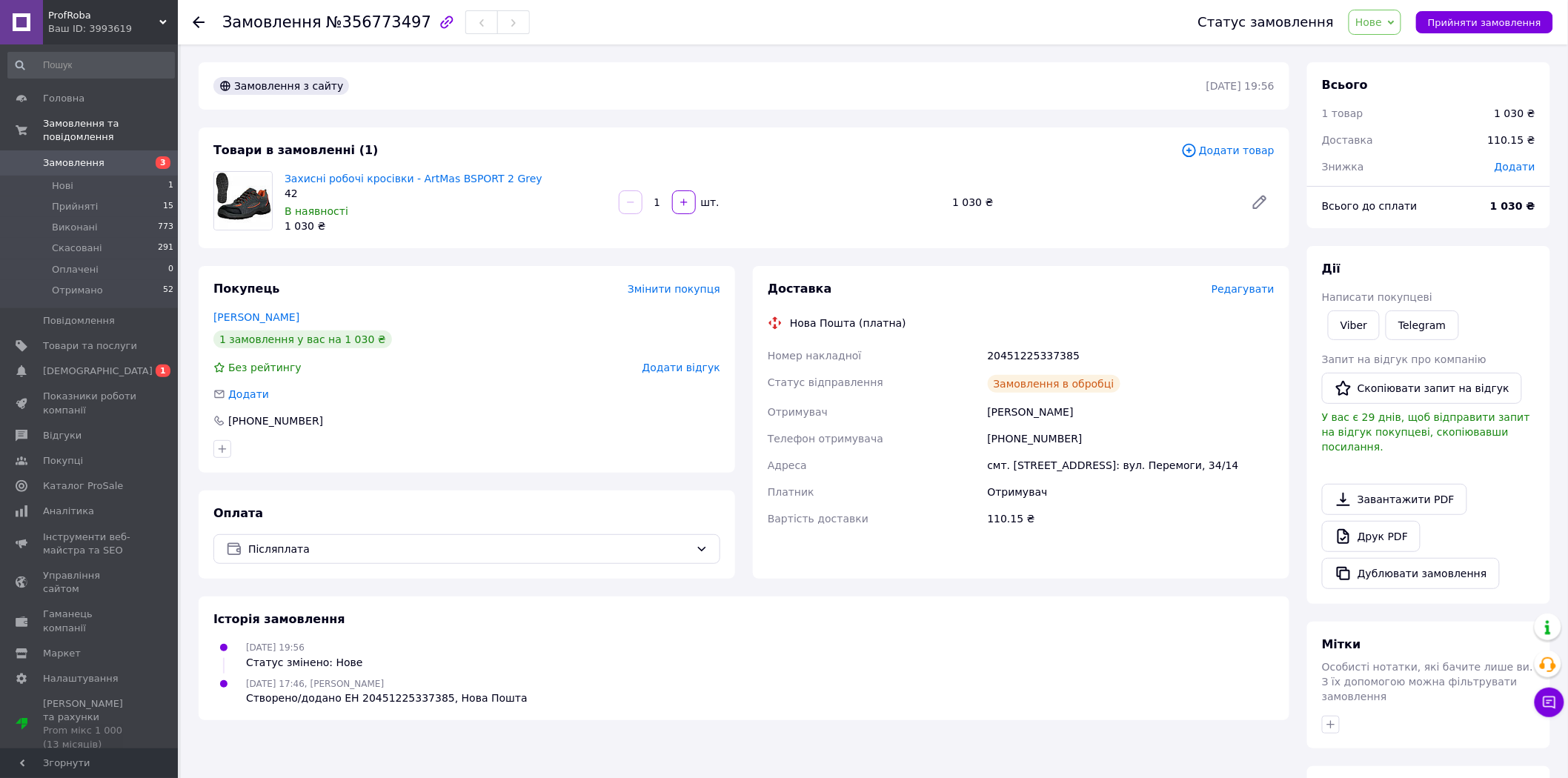
click at [1382, 24] on span "Нове" at bounding box center [1368, 22] width 27 height 12
click at [1411, 55] on li "Прийнято" at bounding box center [1384, 51] width 69 height 22
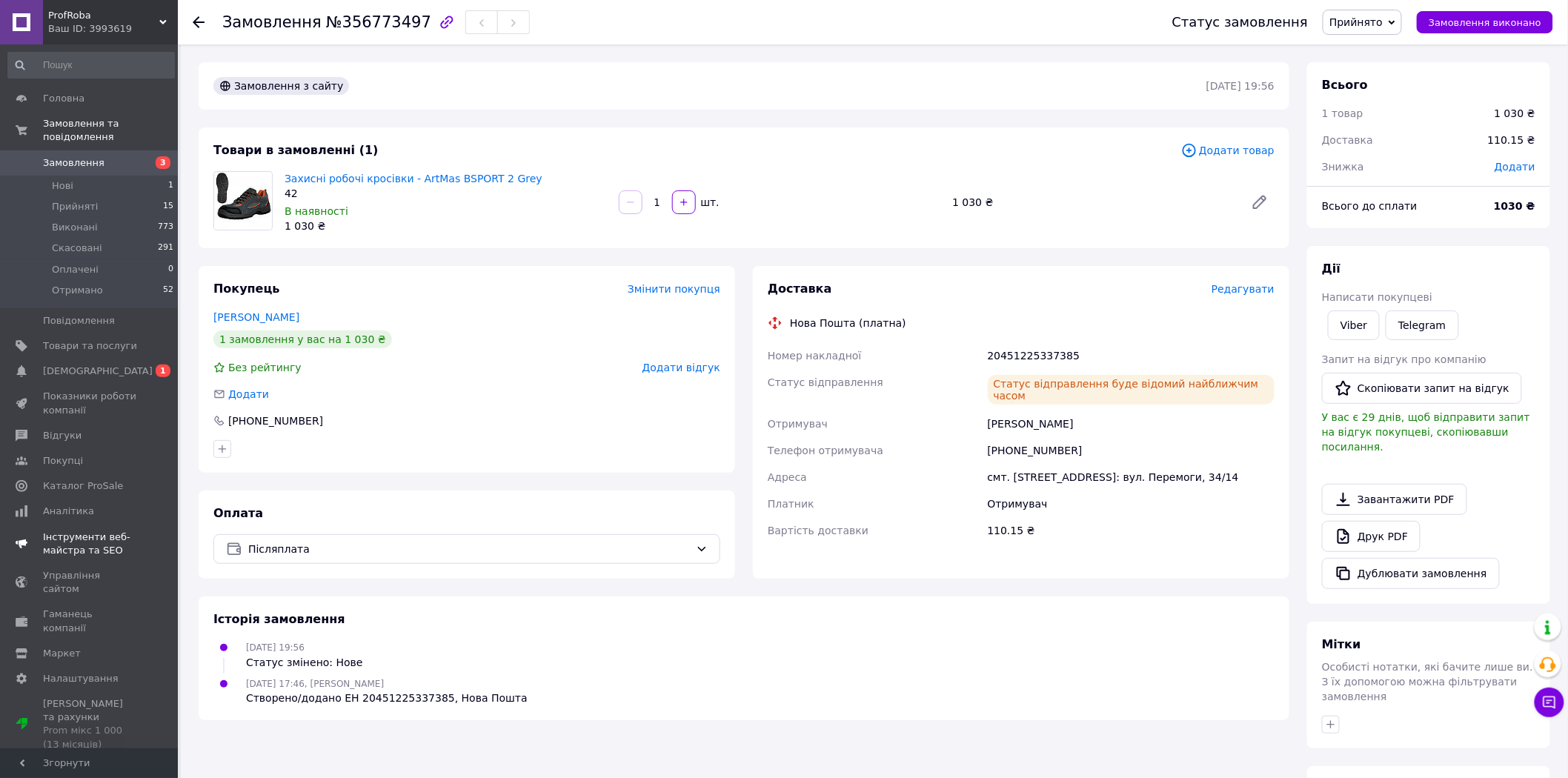
click at [99, 365] on span "[DEMOGRAPHIC_DATA]" at bounding box center [90, 371] width 94 height 13
